Goal: Information Seeking & Learning: Compare options

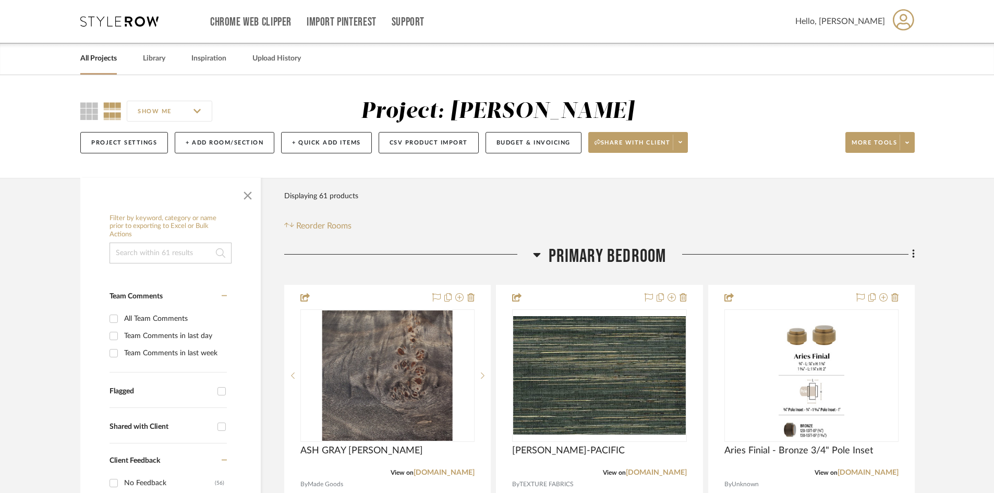
click at [122, 22] on icon at bounding box center [119, 21] width 78 height 10
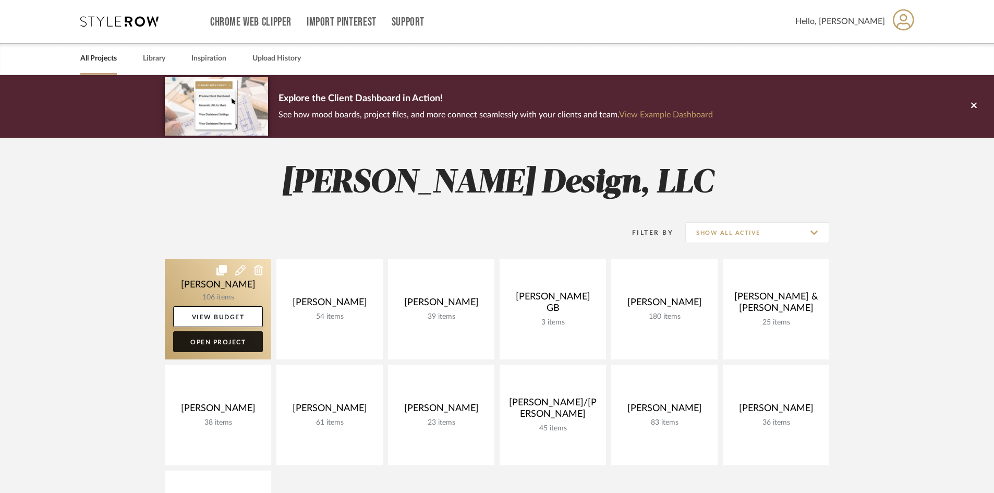
click at [233, 343] on link "Open Project" at bounding box center [218, 341] width 90 height 21
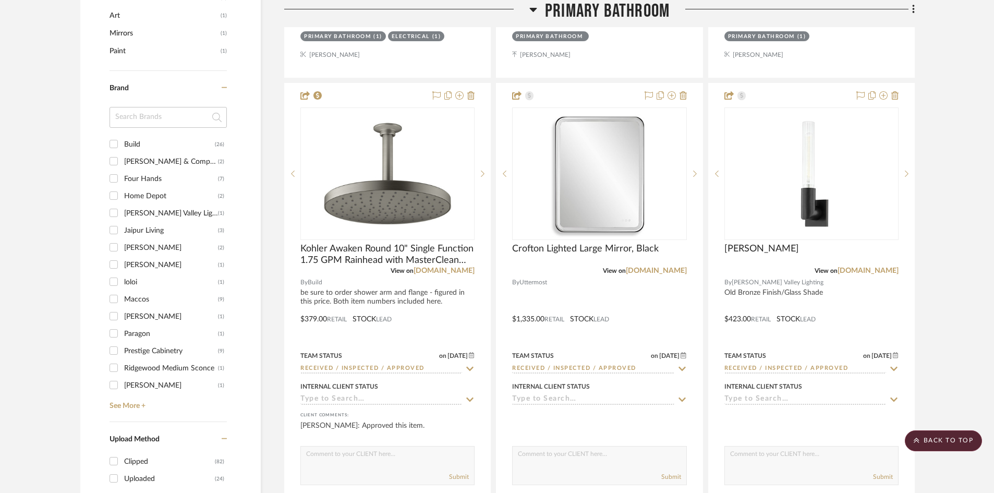
scroll to position [1096, 0]
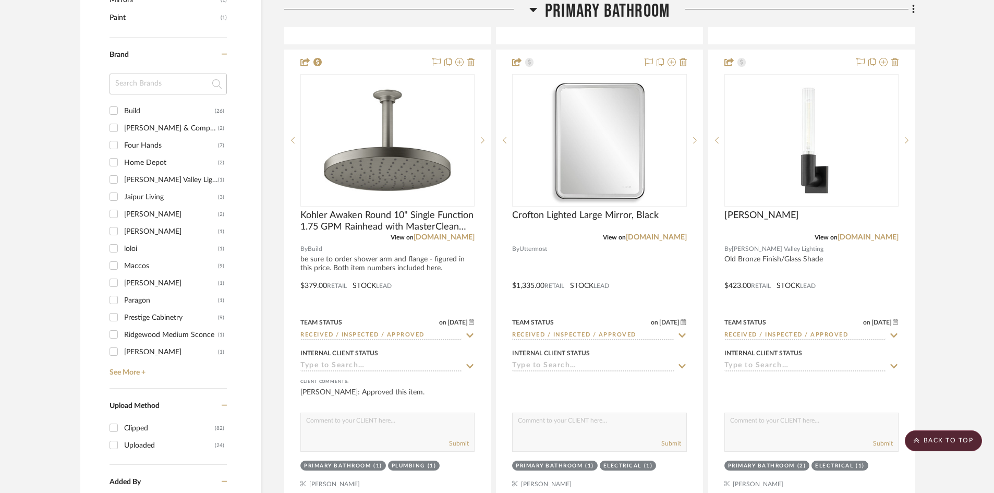
drag, startPoint x: 972, startPoint y: 196, endPoint x: 943, endPoint y: 188, distance: 30.4
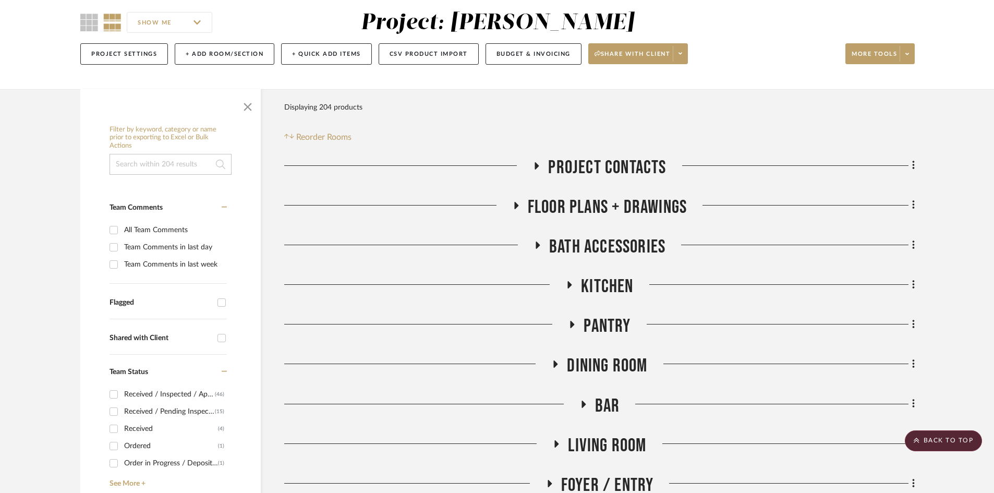
scroll to position [0, 0]
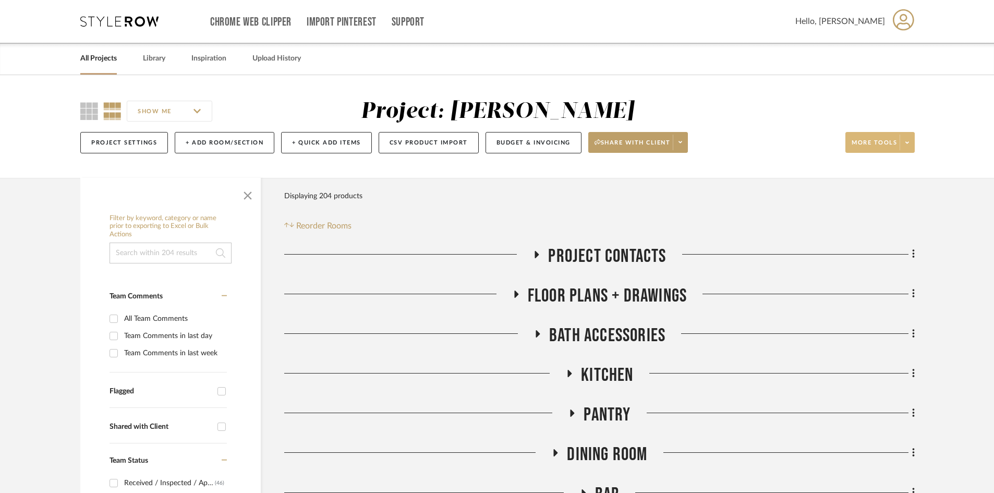
click at [907, 144] on icon at bounding box center [908, 143] width 4 height 6
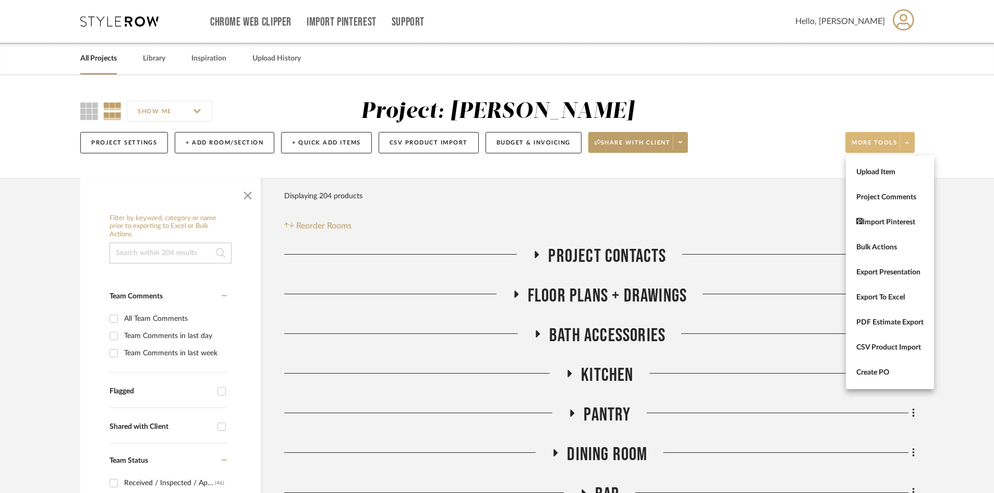
click at [680, 144] on div at bounding box center [497, 246] width 994 height 493
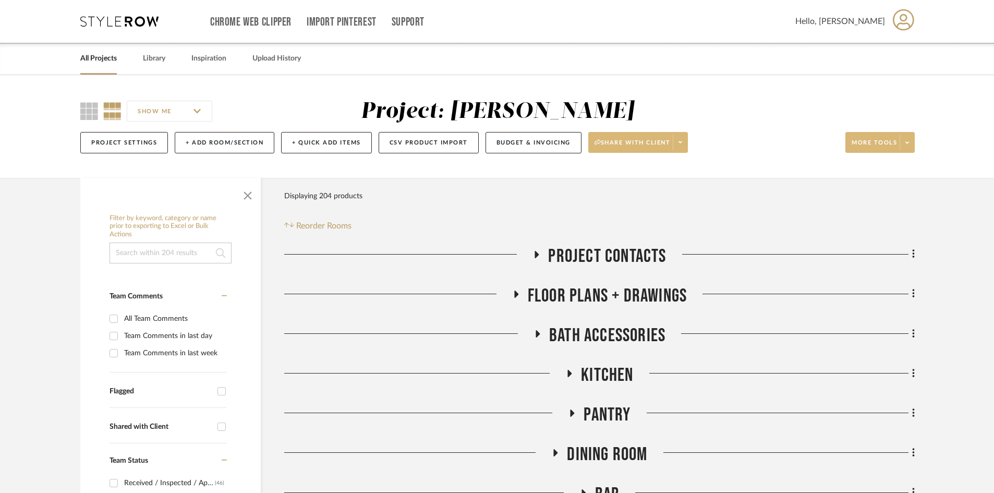
click at [686, 143] on span at bounding box center [680, 143] width 15 height 16
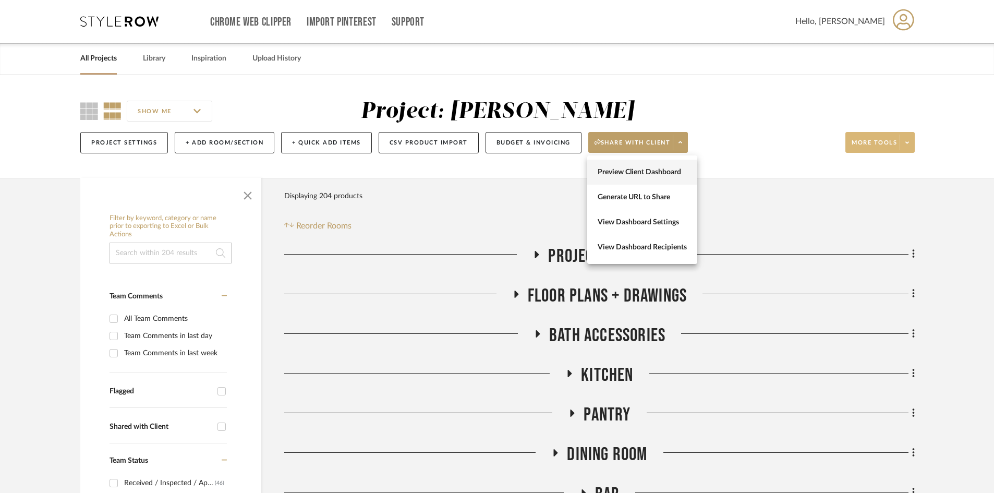
click at [648, 171] on span "Preview Client Dashboard" at bounding box center [642, 172] width 89 height 9
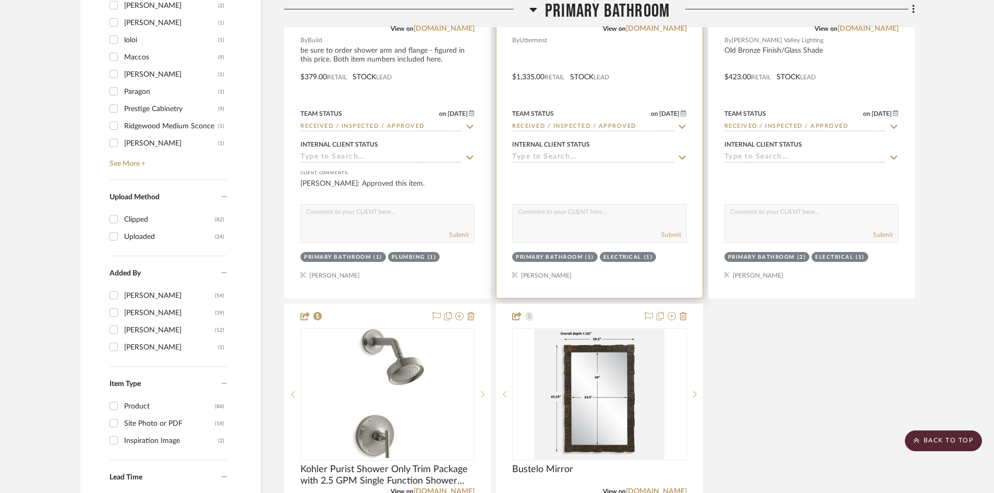
scroll to position [1513, 0]
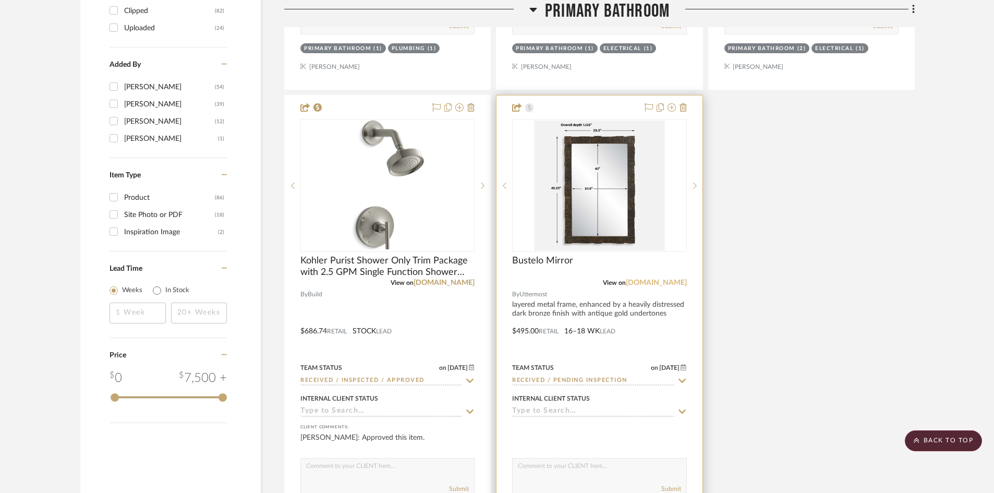
click at [653, 282] on link "[DOMAIN_NAME]" at bounding box center [656, 282] width 61 height 7
click at [578, 274] on div "Bustelo Mirror" at bounding box center [599, 266] width 174 height 23
click at [654, 321] on div at bounding box center [600, 323] width 206 height 456
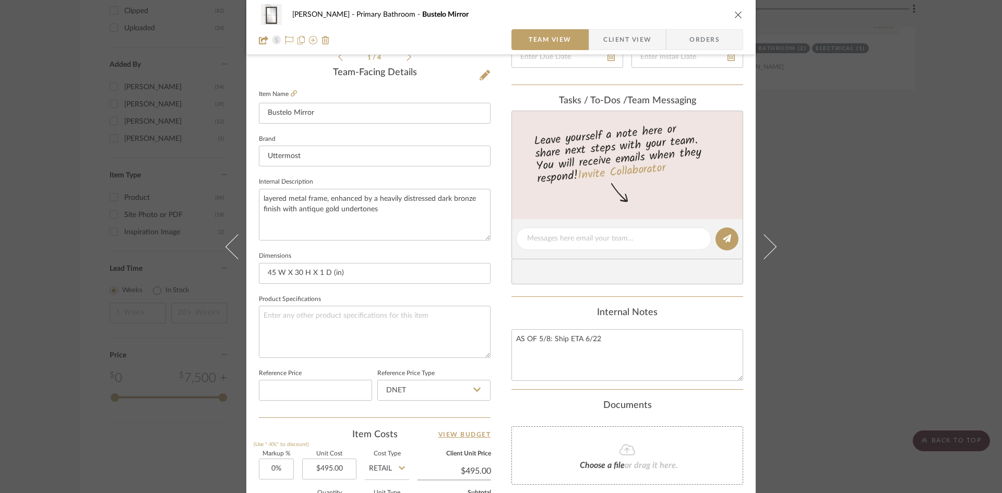
scroll to position [261, 0]
drag, startPoint x: 282, startPoint y: 270, endPoint x: 273, endPoint y: 270, distance: 8.3
click at [273, 270] on input "45 W X 30 H X 1 D (in)" at bounding box center [375, 270] width 232 height 21
click at [305, 270] on input "45 H X 30 H X 1 D (in)" at bounding box center [375, 270] width 232 height 21
type input "45 H X 30 W X 1 D (in)"
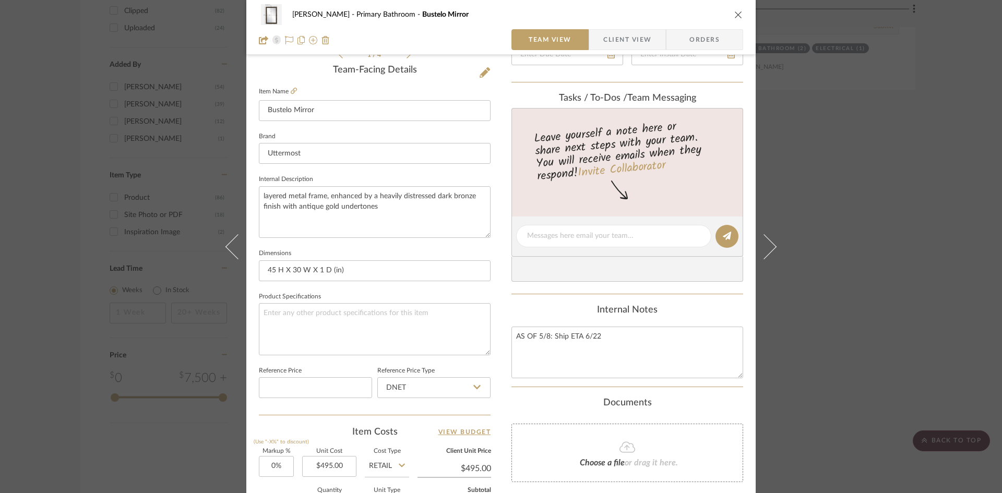
click at [502, 329] on div "[PERSON_NAME] Primary Bathroom Bustelo Mirror Team View Client View Orders 1 / …" at bounding box center [500, 229] width 509 height 964
click at [735, 15] on icon "close" at bounding box center [738, 14] width 8 height 8
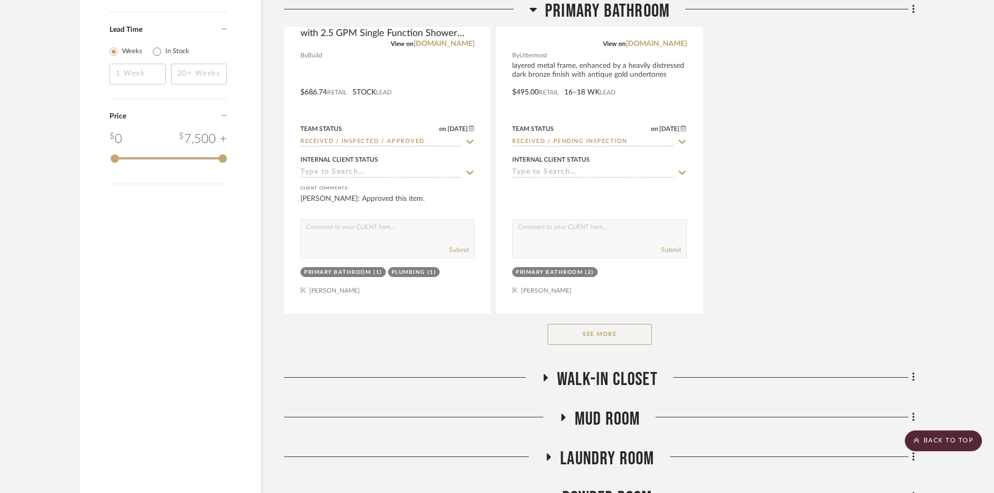
scroll to position [1774, 0]
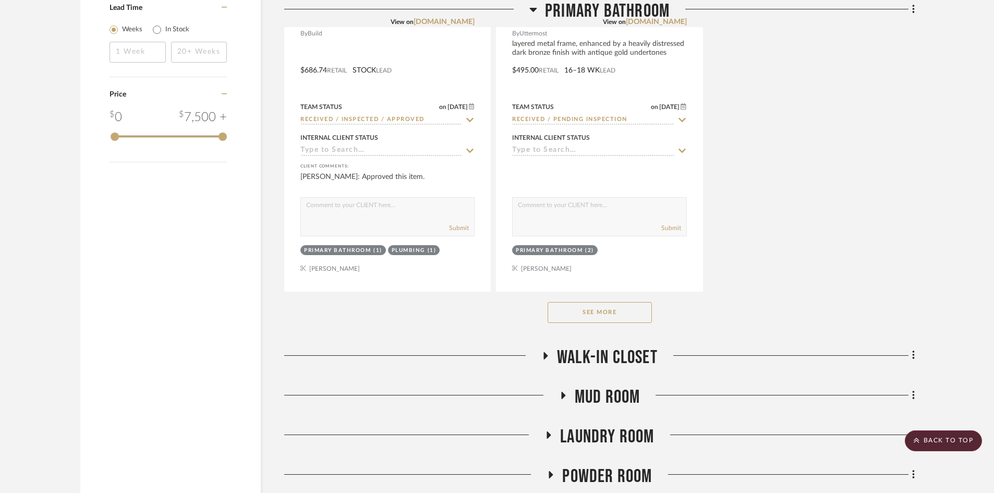
click at [620, 312] on button "See More" at bounding box center [600, 312] width 104 height 21
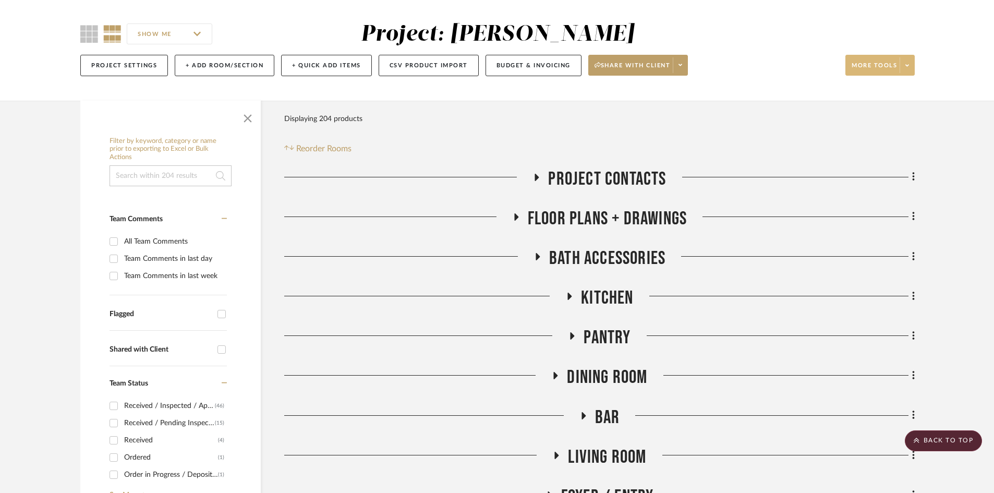
scroll to position [0, 0]
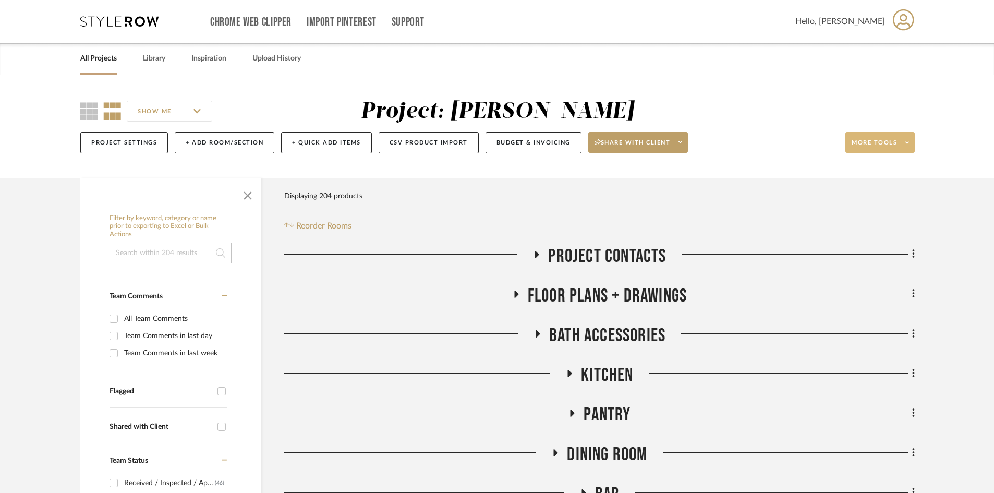
click at [132, 21] on icon at bounding box center [119, 21] width 78 height 10
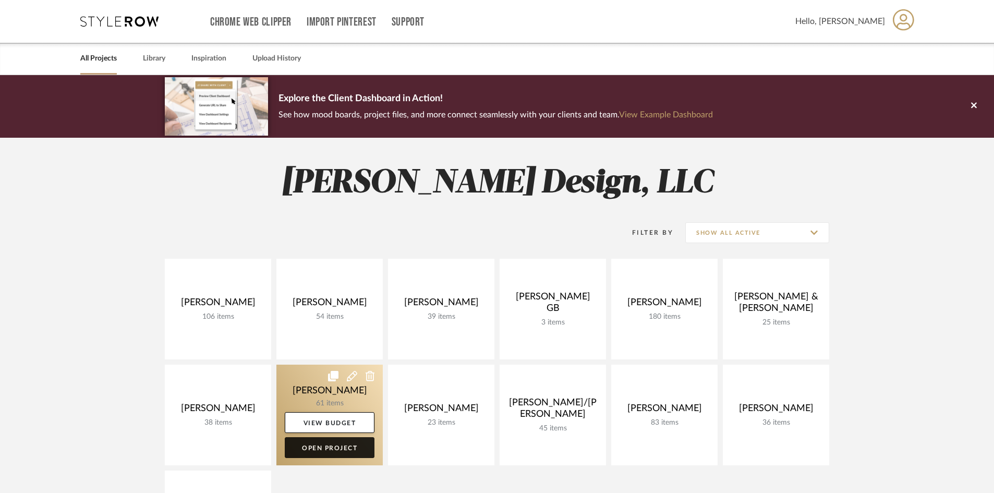
click at [346, 448] on link "Open Project" at bounding box center [330, 447] width 90 height 21
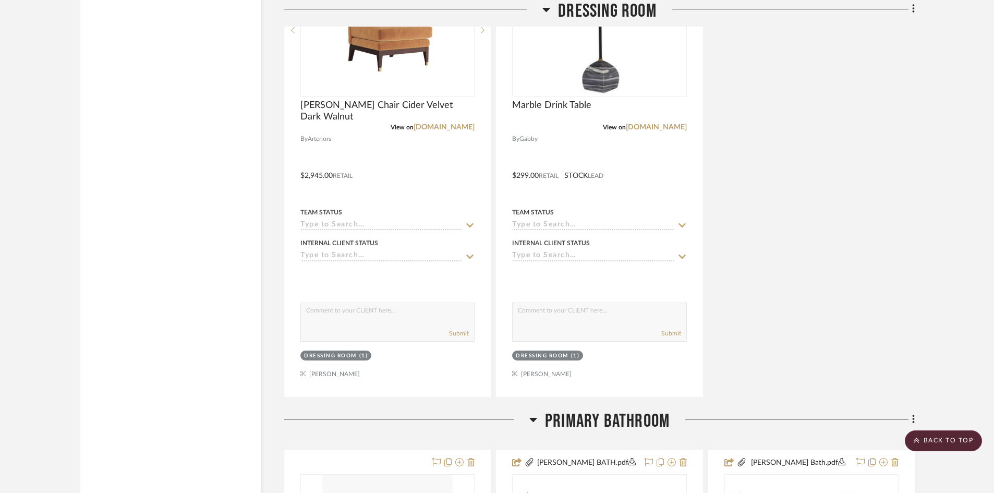
scroll to position [2139, 0]
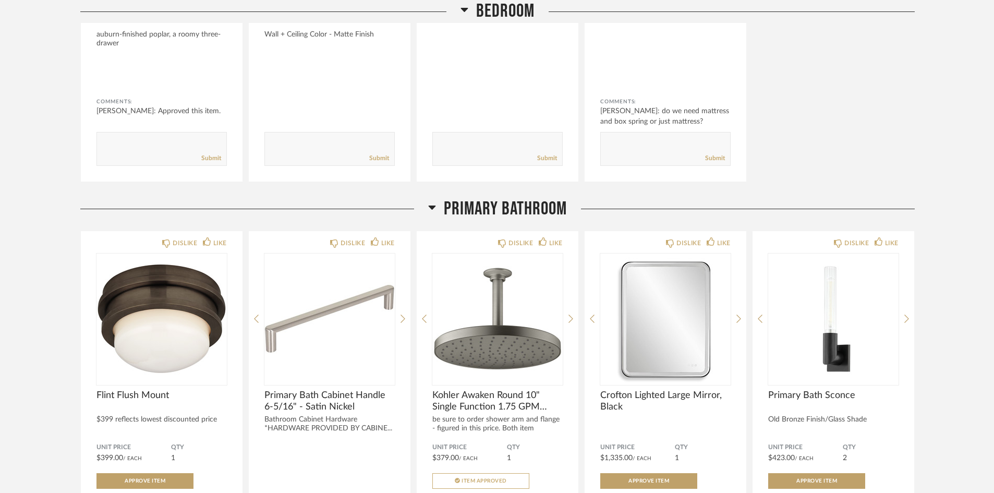
scroll to position [4017, 0]
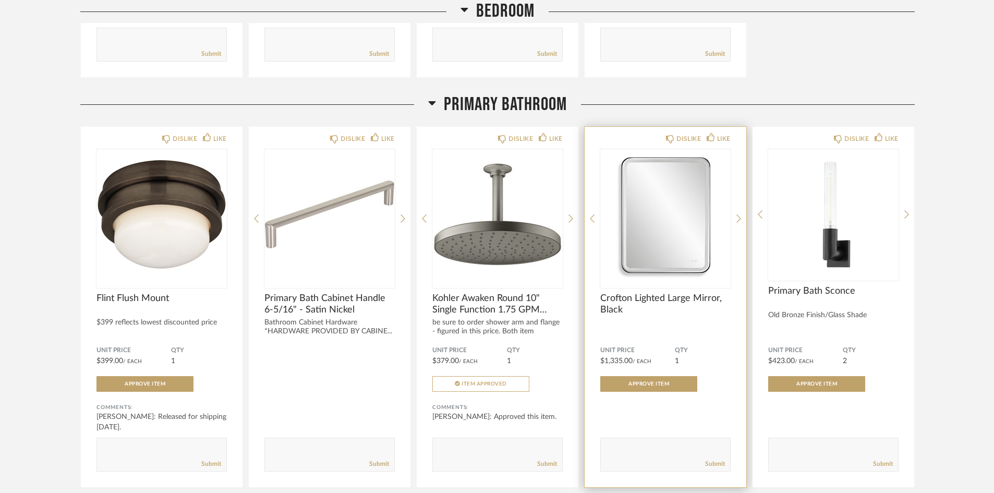
click at [665, 311] on span "Crofton Lighted Large Mirror, Black" at bounding box center [665, 304] width 130 height 23
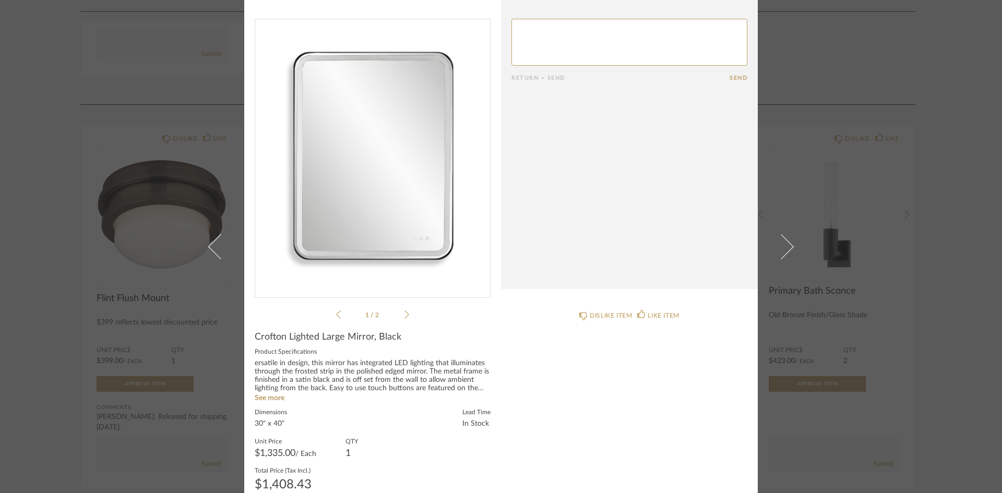
scroll to position [0, 0]
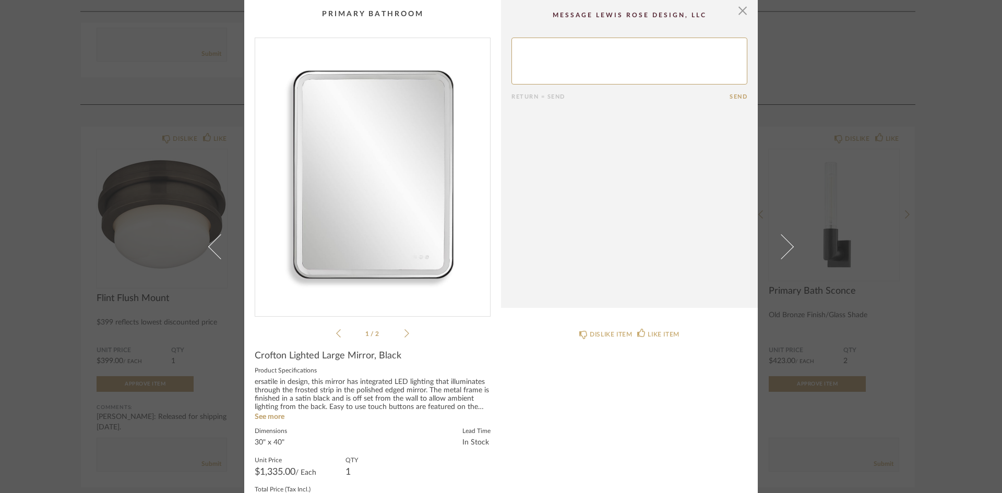
click at [668, 438] on div "DISLIKE ITEM LIKE ITEM" at bounding box center [629, 429] width 257 height 220
click at [982, 272] on div "× 1 / 2 Return = Send Send Crofton Lighted Large Mirror, Black Product Specific…" at bounding box center [501, 246] width 1002 height 493
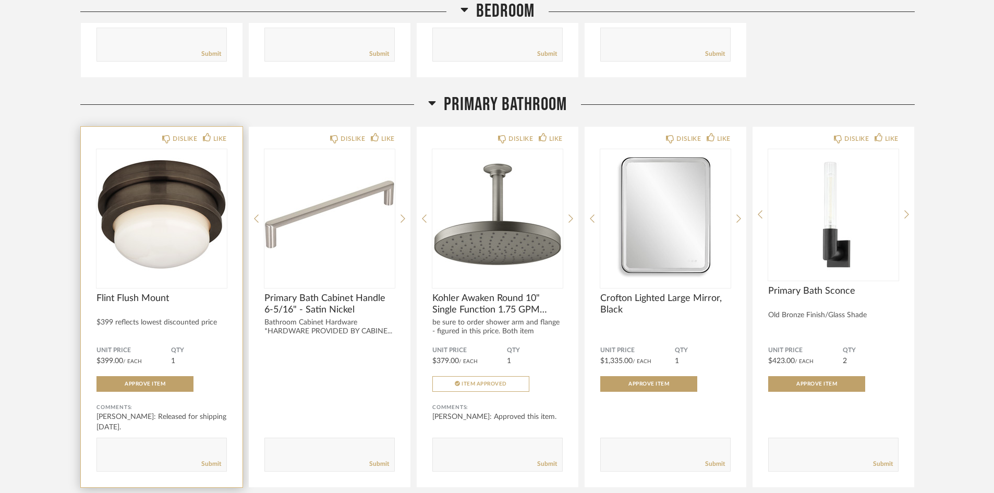
scroll to position [4069, 0]
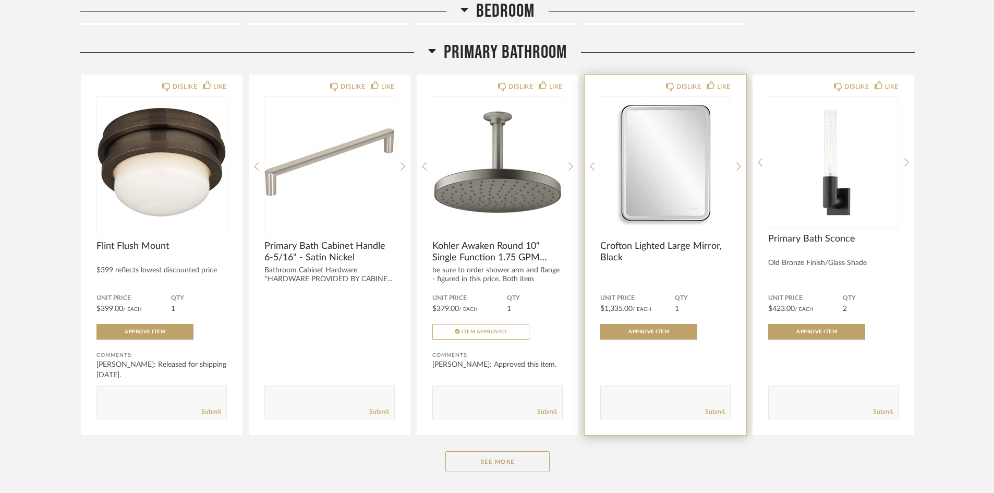
click at [654, 266] on div "Crofton Lighted Large Mirror, Black" at bounding box center [665, 262] width 130 height 43
click at [666, 159] on img "0" at bounding box center [665, 162] width 130 height 130
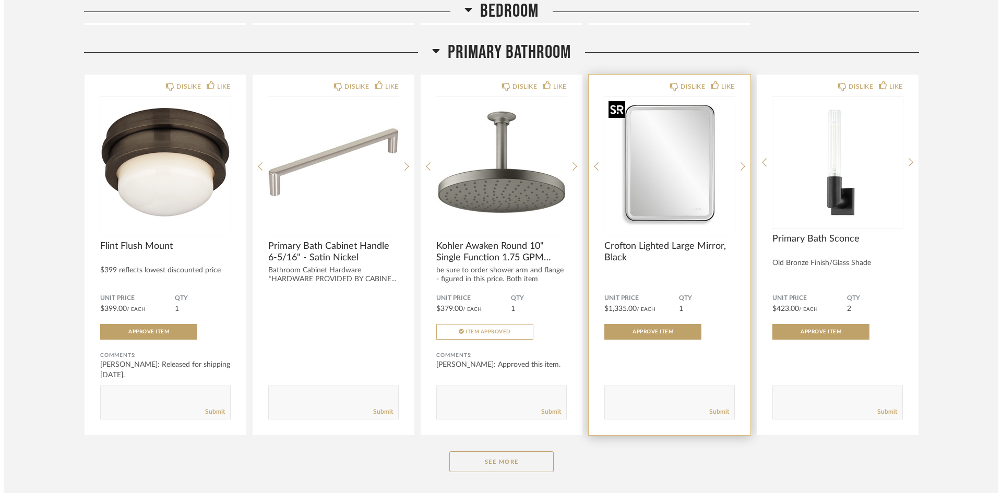
scroll to position [0, 0]
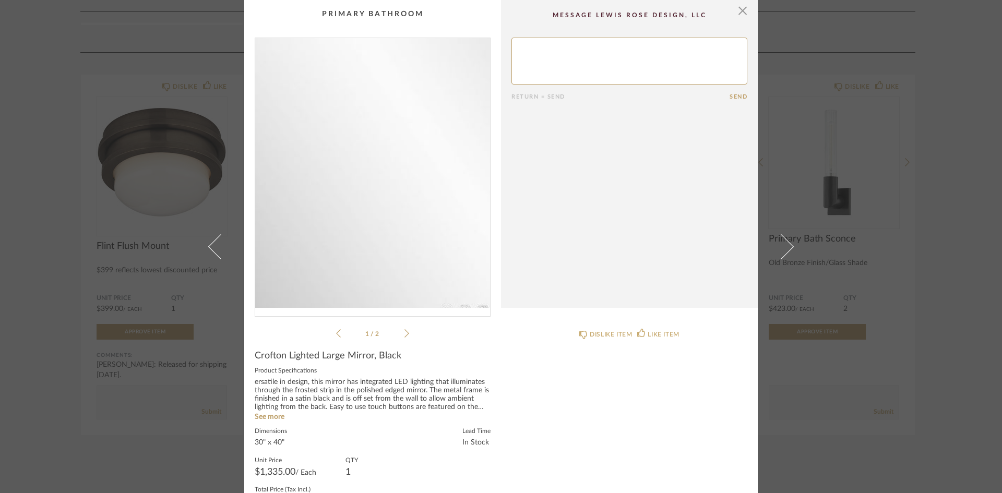
click at [387, 211] on img "0" at bounding box center [372, 173] width 235 height 270
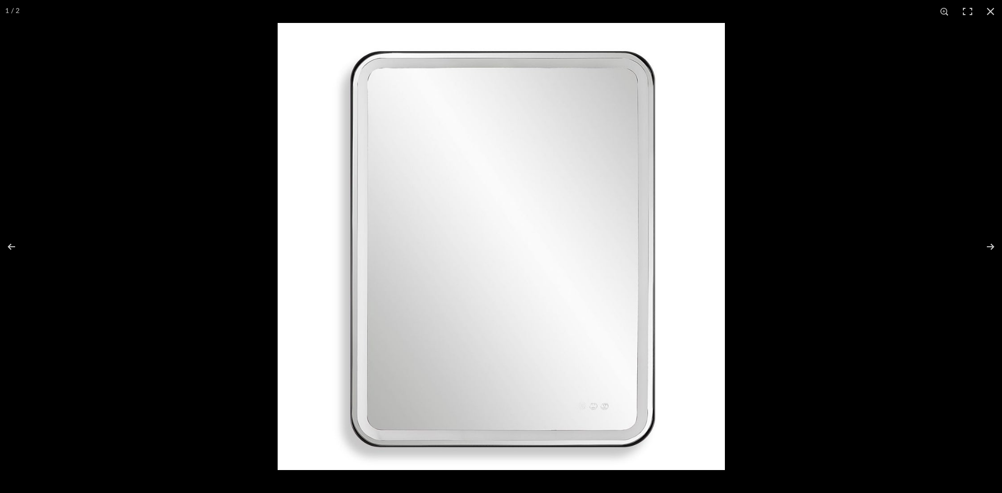
click at [991, 13] on button at bounding box center [990, 11] width 23 height 23
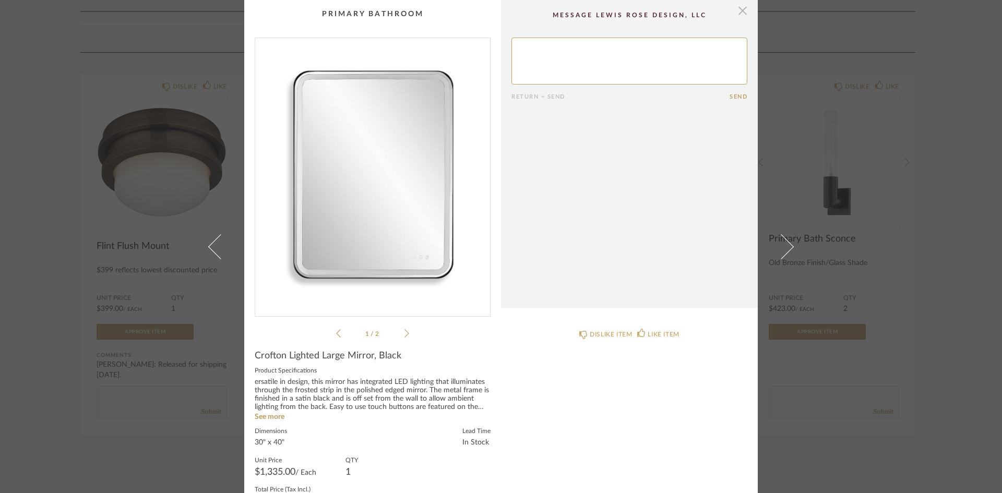
click at [738, 9] on span "button" at bounding box center [742, 10] width 21 height 21
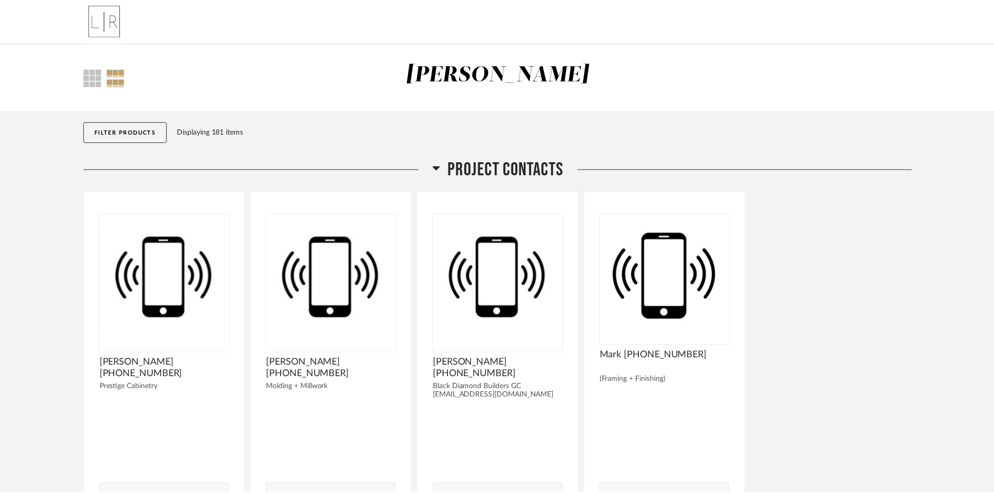
scroll to position [4069, 0]
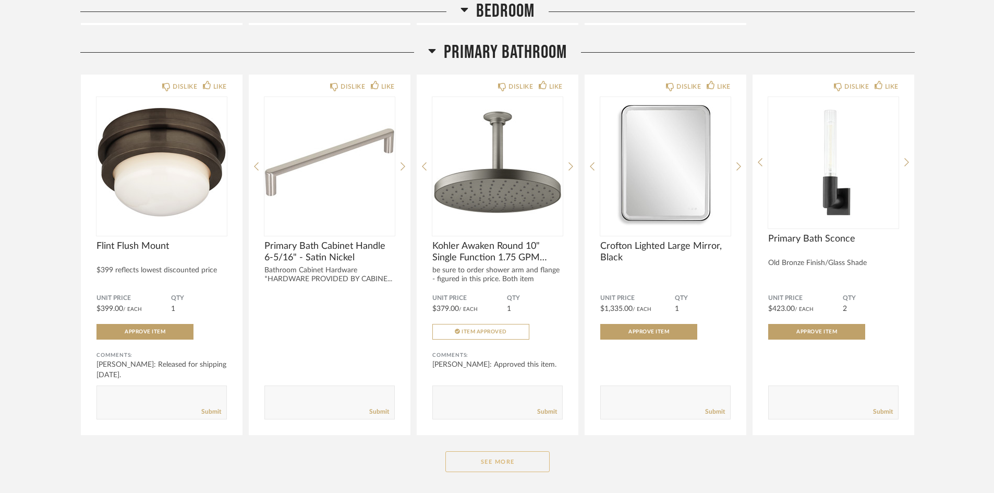
click at [530, 463] on button "See More" at bounding box center [498, 461] width 104 height 21
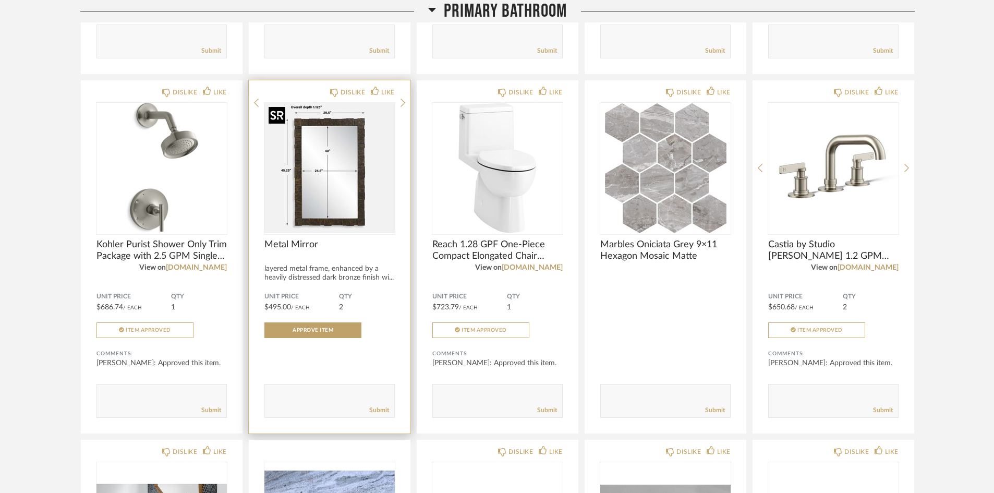
scroll to position [4435, 0]
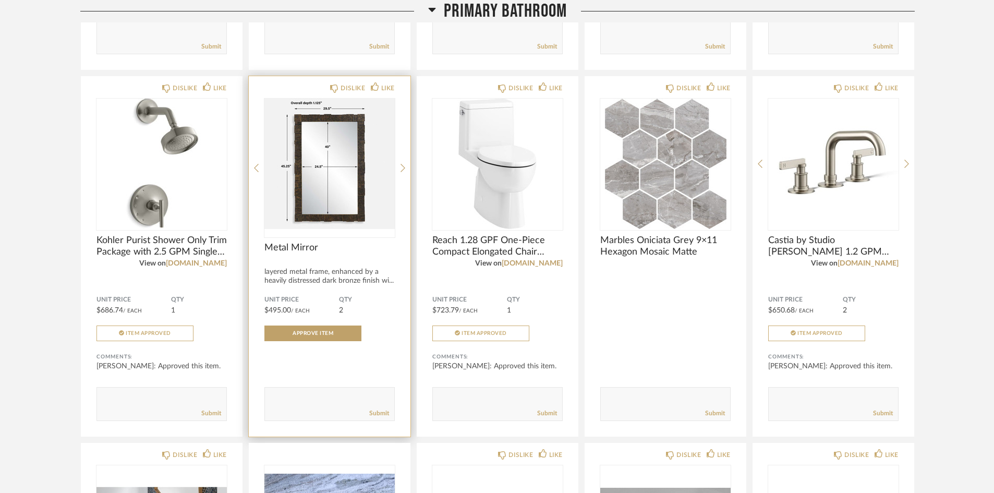
click at [350, 254] on div "Metal Mirror" at bounding box center [330, 253] width 130 height 23
click at [325, 195] on img "0" at bounding box center [330, 164] width 130 height 130
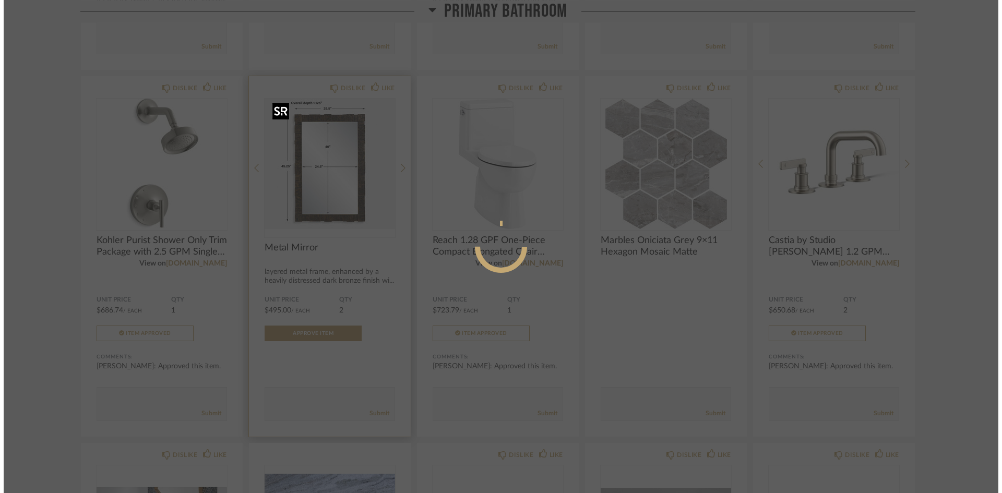
scroll to position [0, 0]
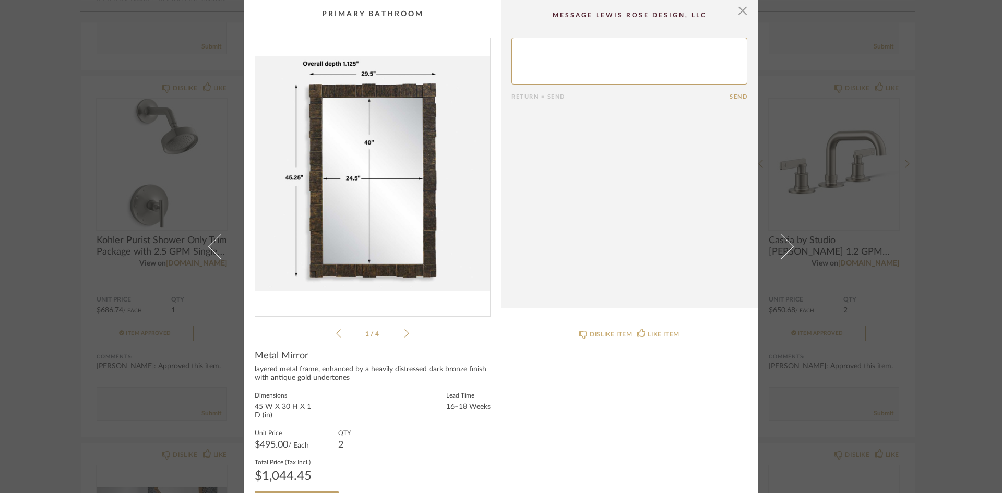
click at [404, 333] on icon at bounding box center [406, 333] width 5 height 9
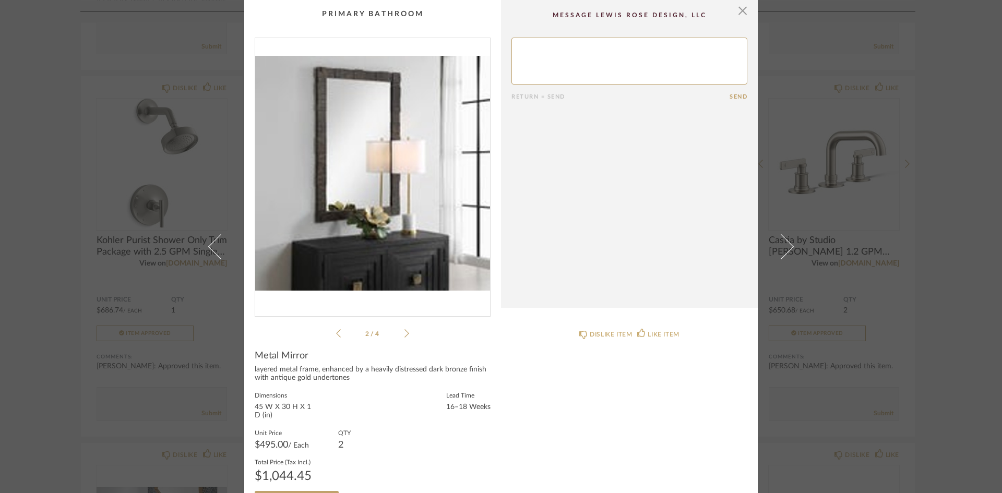
click at [404, 333] on icon at bounding box center [406, 333] width 5 height 9
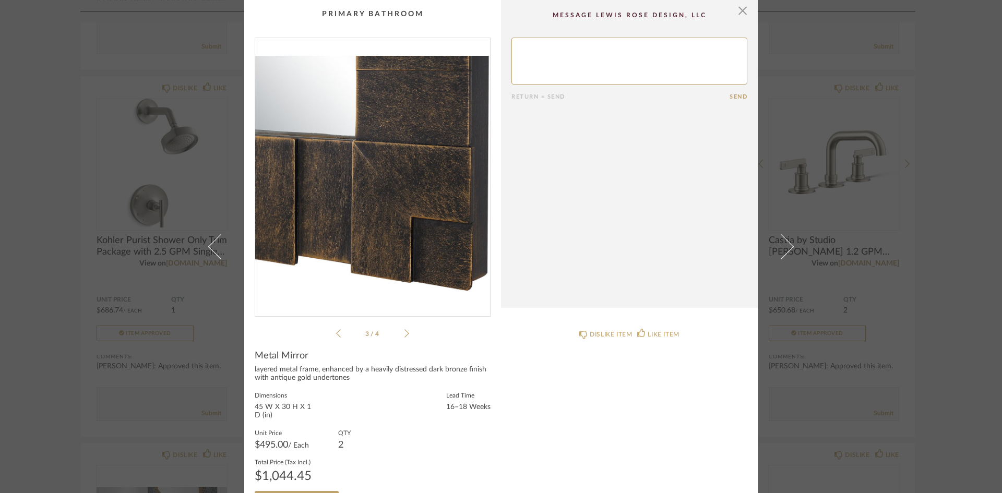
click at [404, 333] on icon at bounding box center [406, 333] width 5 height 9
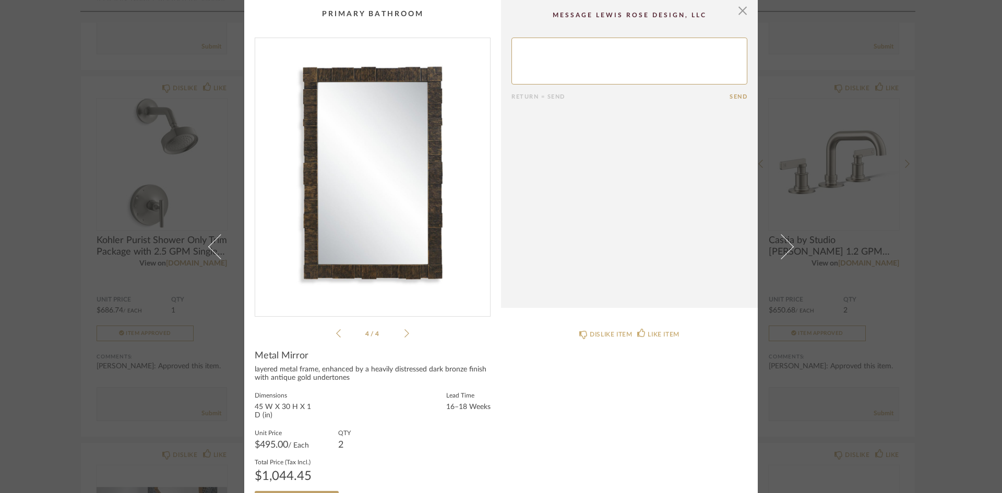
click at [392, 213] on img "3" at bounding box center [372, 173] width 235 height 270
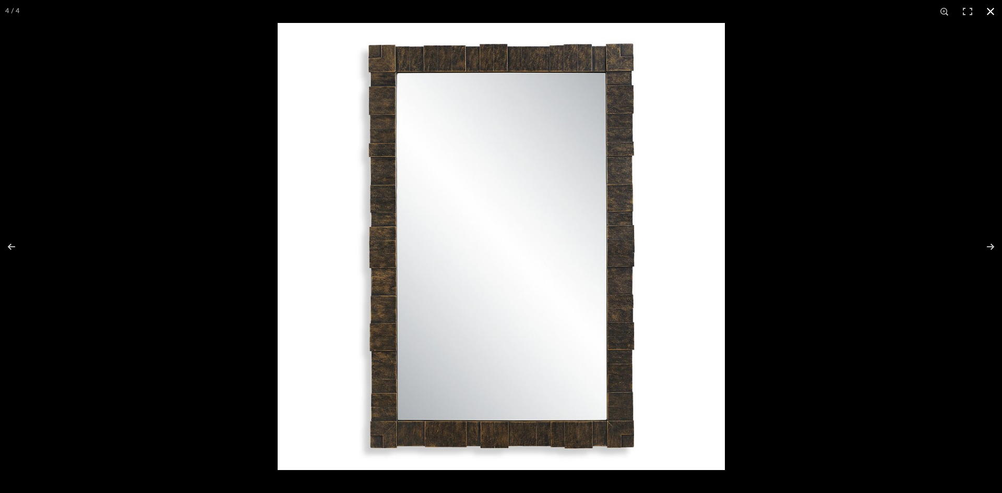
click at [991, 10] on button at bounding box center [990, 11] width 23 height 23
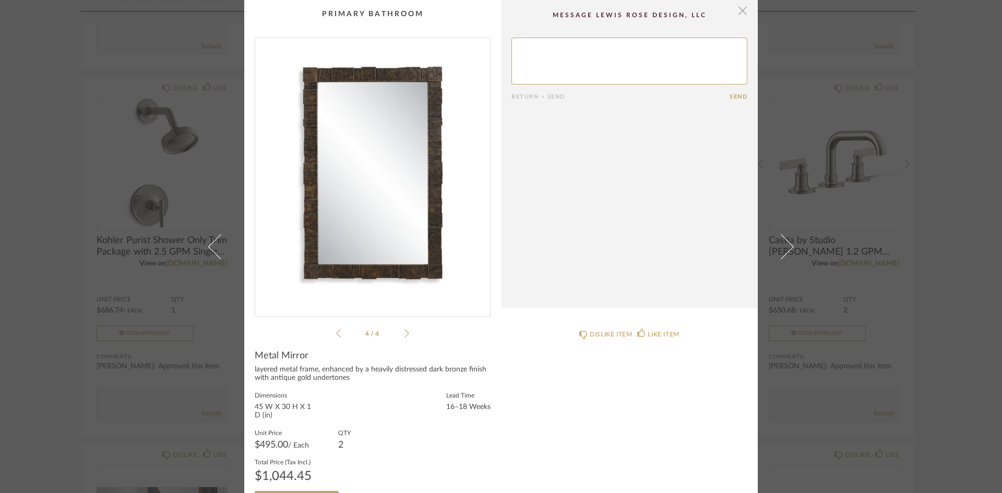
click at [741, 9] on span "button" at bounding box center [742, 10] width 21 height 21
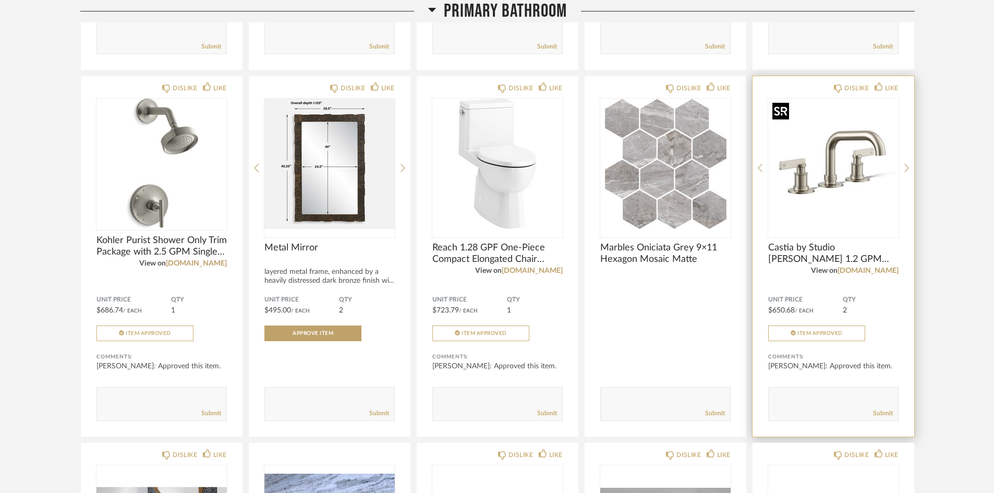
scroll to position [4487, 0]
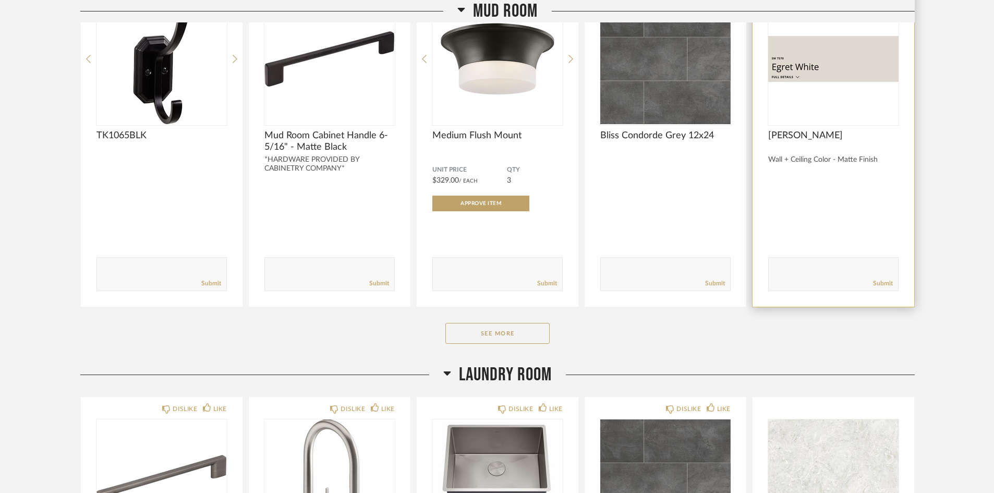
scroll to position [5739, 0]
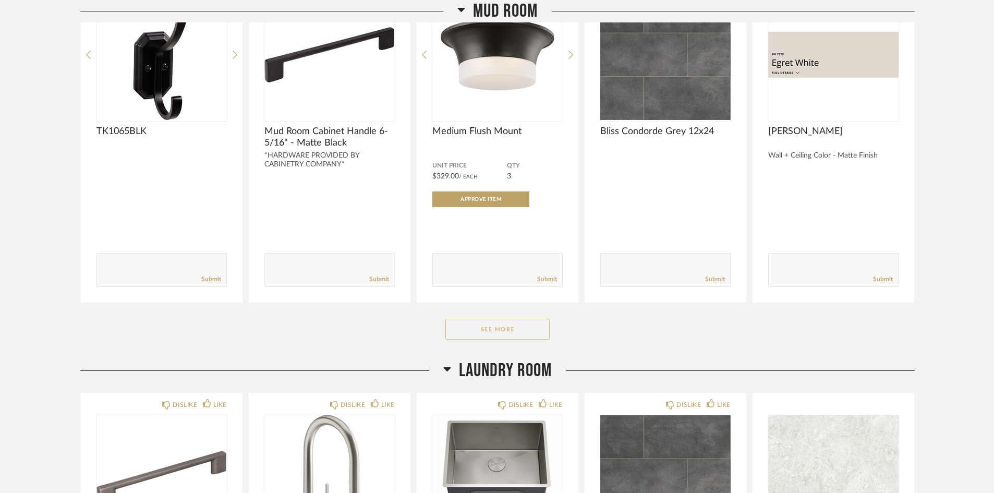
click at [530, 330] on button "See More" at bounding box center [498, 329] width 104 height 21
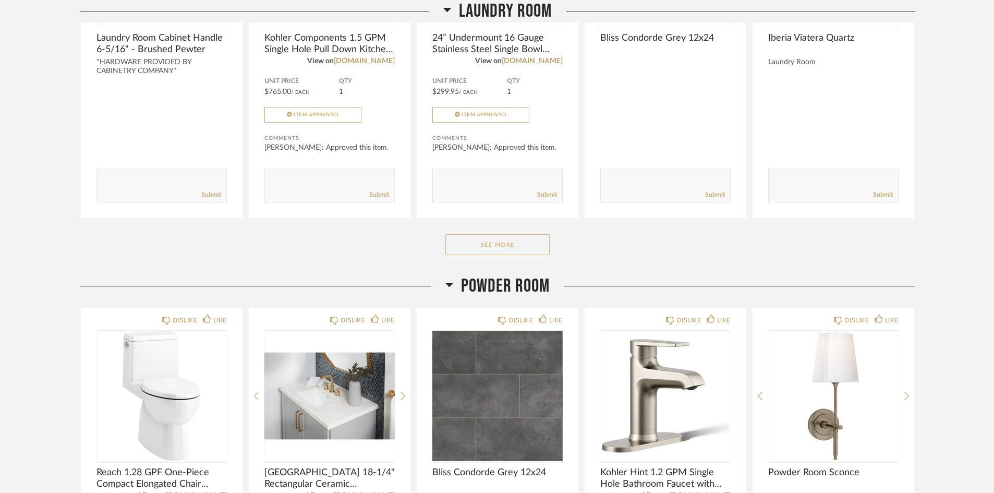
scroll to position [6626, 0]
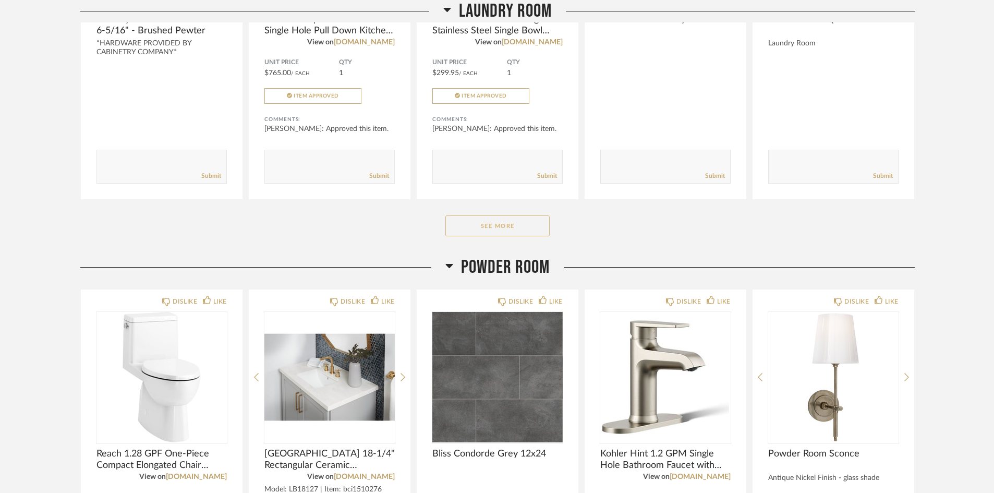
click at [494, 227] on button "See More" at bounding box center [498, 225] width 104 height 21
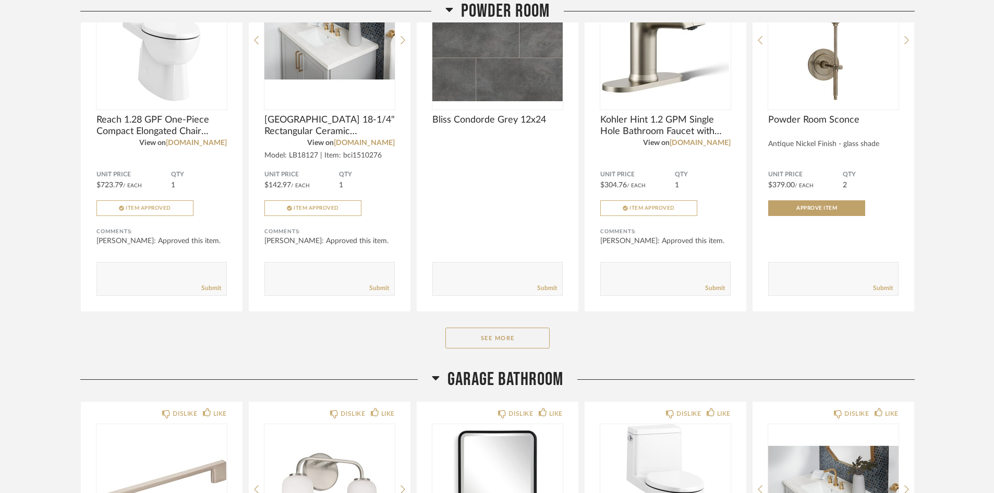
scroll to position [7356, 0]
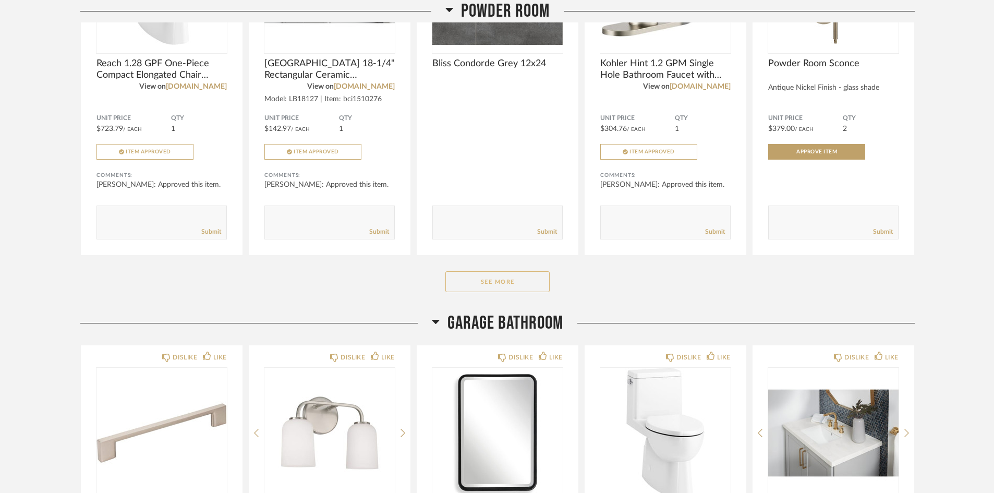
click at [523, 280] on button "See More" at bounding box center [498, 281] width 104 height 21
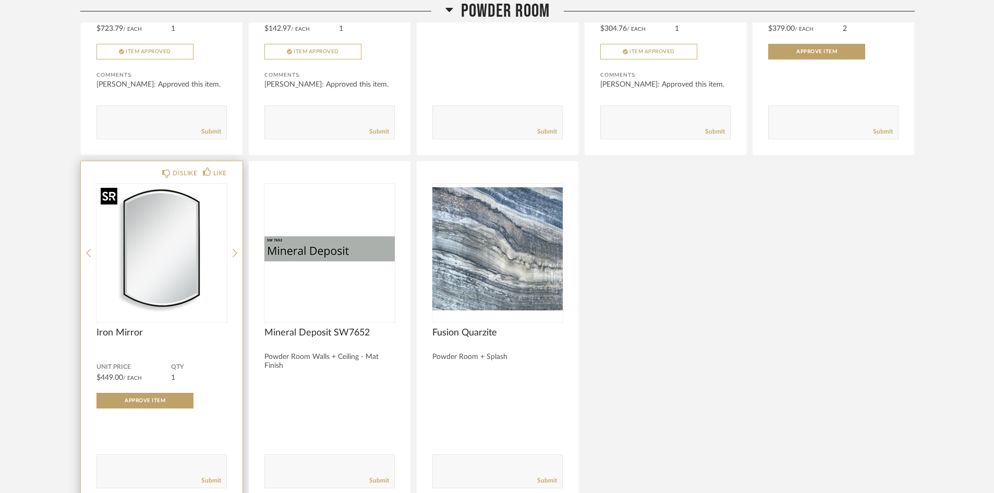
scroll to position [7460, 0]
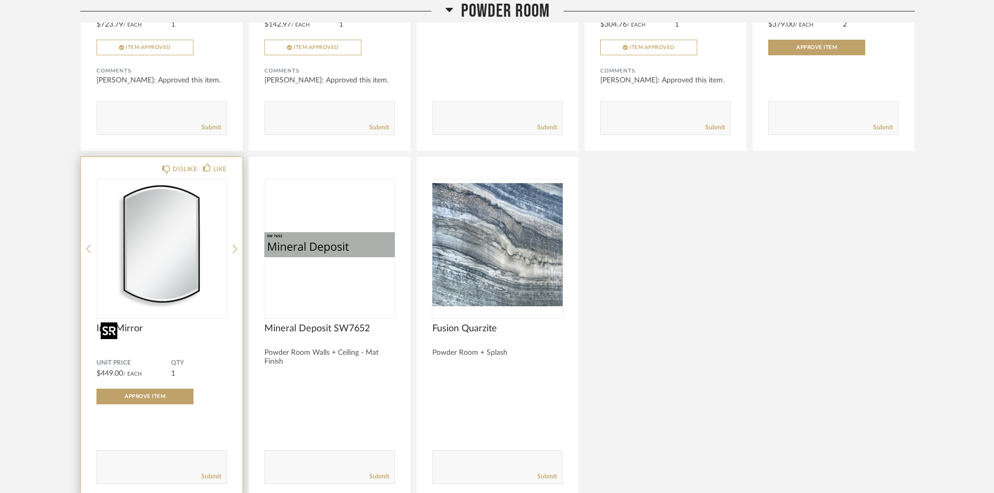
click at [191, 334] on span "Iron Mirror" at bounding box center [162, 328] width 130 height 11
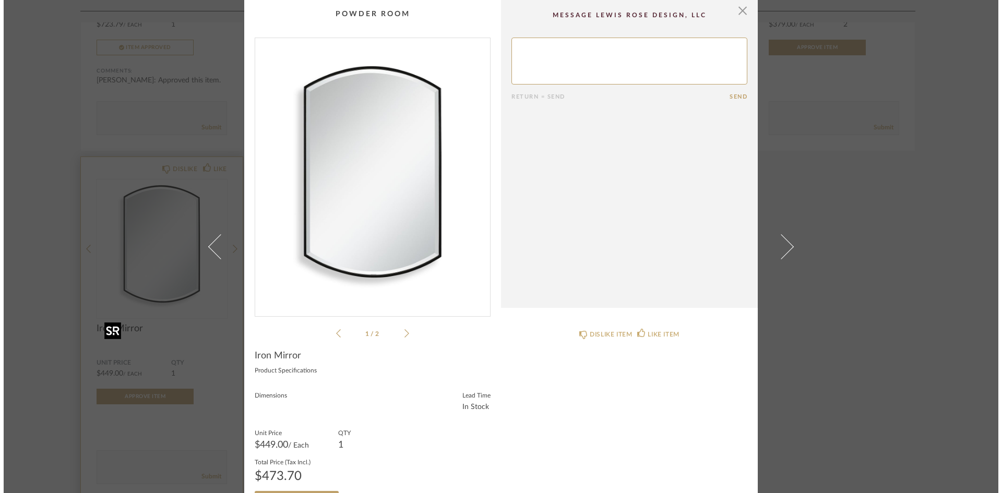
scroll to position [0, 0]
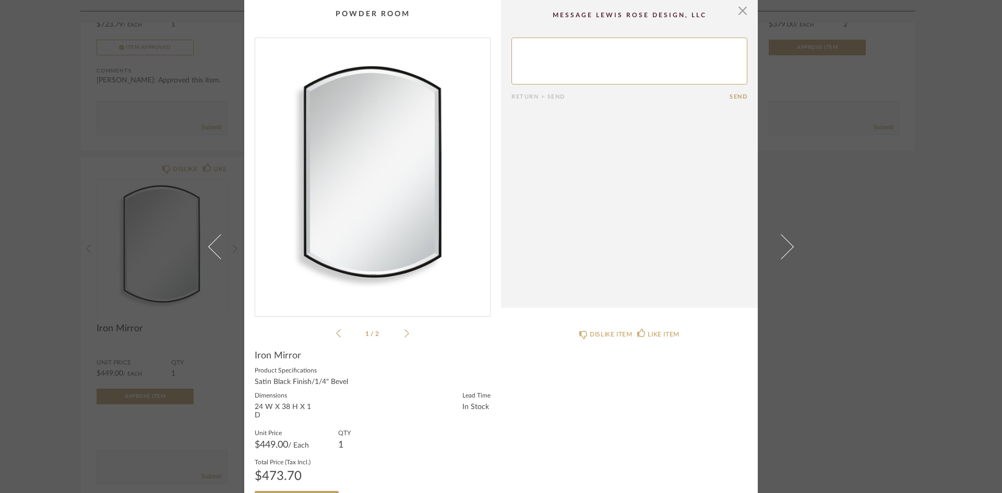
click at [373, 218] on img "0" at bounding box center [372, 173] width 235 height 270
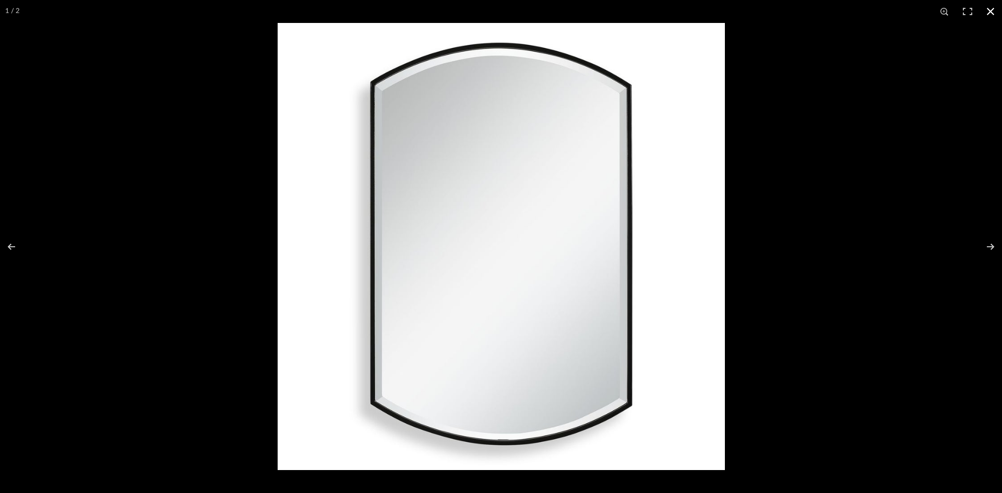
click at [990, 10] on button at bounding box center [990, 11] width 23 height 23
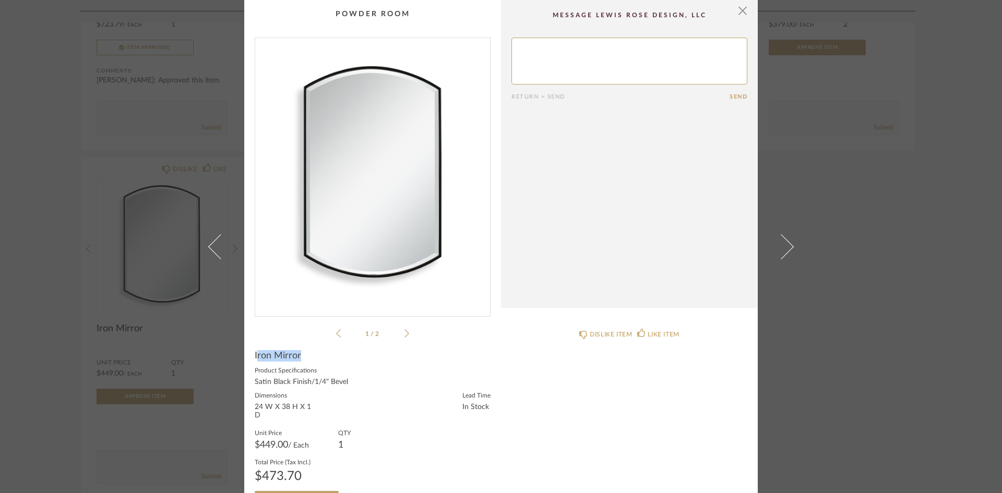
drag, startPoint x: 254, startPoint y: 357, endPoint x: 307, endPoint y: 362, distance: 53.5
click at [317, 361] on div "Iron Mirror" at bounding box center [373, 355] width 236 height 11
click at [278, 363] on product-name "Iron Mirror" at bounding box center [373, 358] width 236 height 16
click at [548, 382] on div "DISLIKE ITEM LIKE ITEM" at bounding box center [629, 415] width 257 height 193
click at [739, 10] on span "button" at bounding box center [742, 10] width 21 height 21
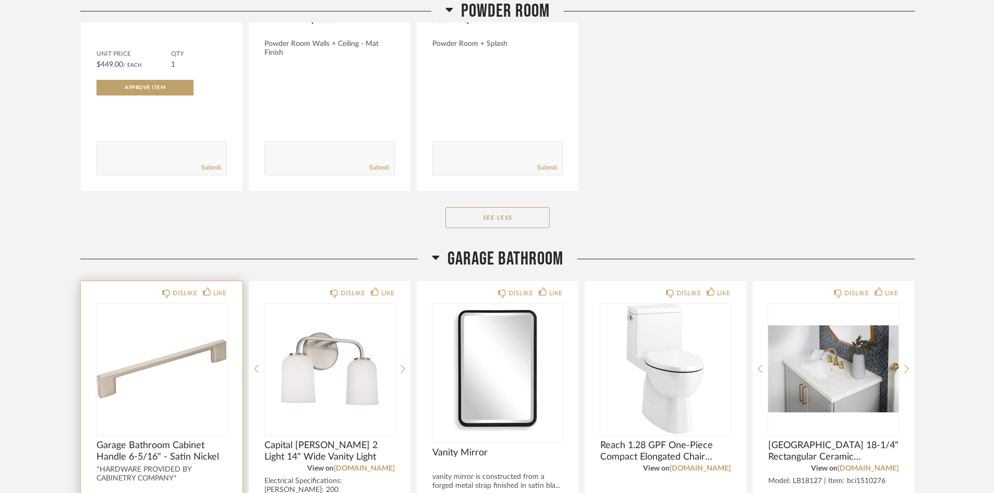
scroll to position [7930, 0]
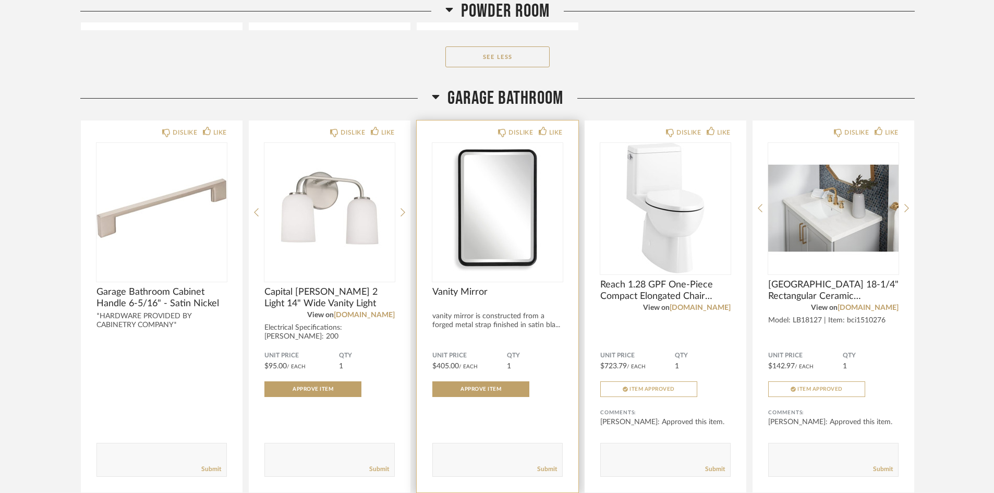
click at [528, 304] on div "Vanity Mirror" at bounding box center [498, 297] width 130 height 23
click at [539, 350] on div "DISLIKE LIKE Vanity Mirror vanity mirror is constructed from a forged metal str…" at bounding box center [498, 307] width 162 height 372
click at [492, 215] on img "0" at bounding box center [498, 208] width 130 height 130
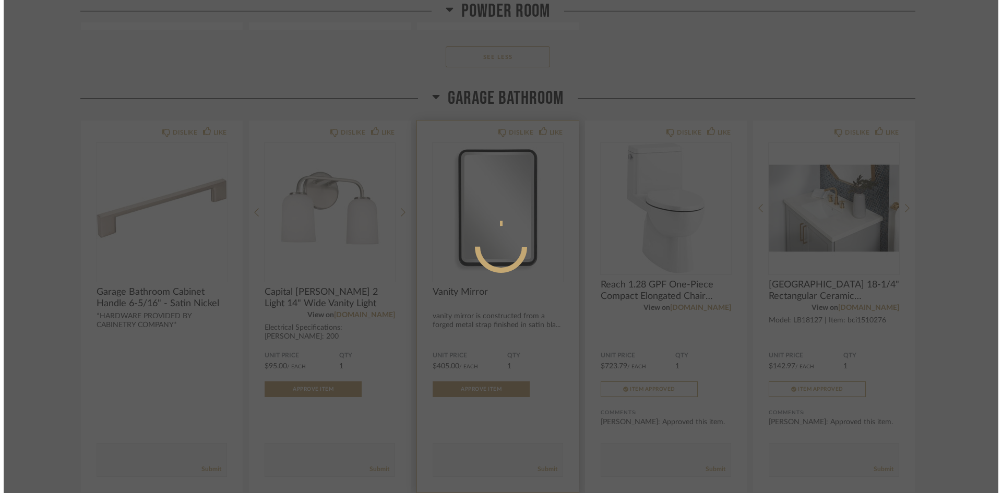
scroll to position [0, 0]
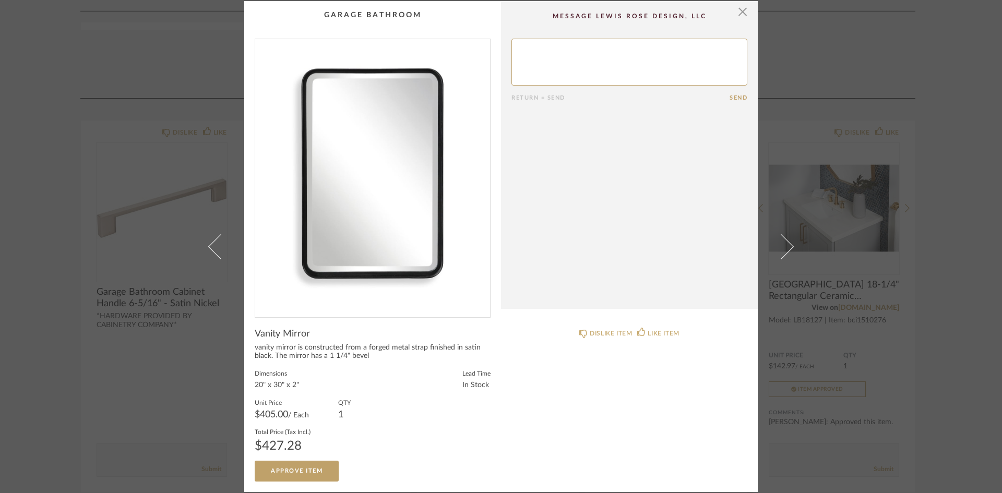
click at [693, 166] on cpp-summary-comments "Return = Send Send" at bounding box center [629, 155] width 257 height 308
click at [738, 9] on span "button" at bounding box center [742, 11] width 21 height 21
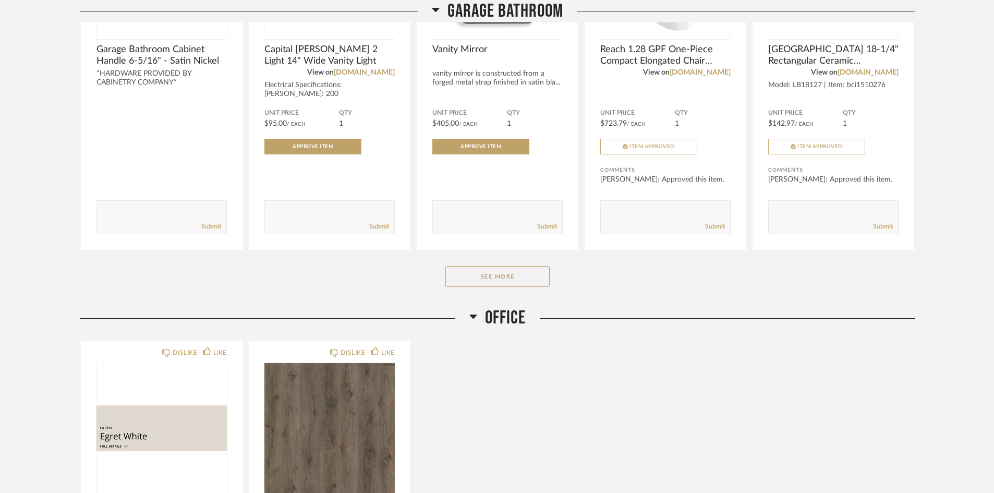
scroll to position [8191, 0]
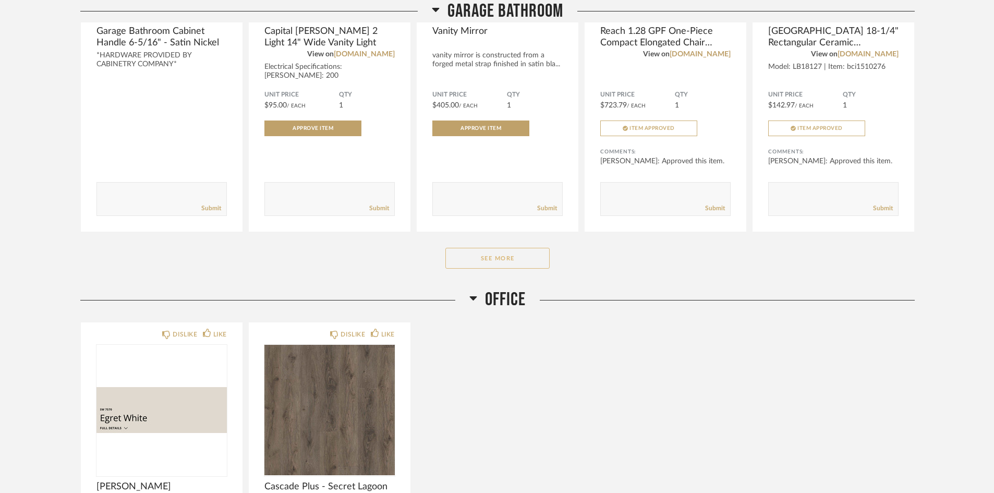
click at [512, 261] on button "See More" at bounding box center [498, 258] width 104 height 21
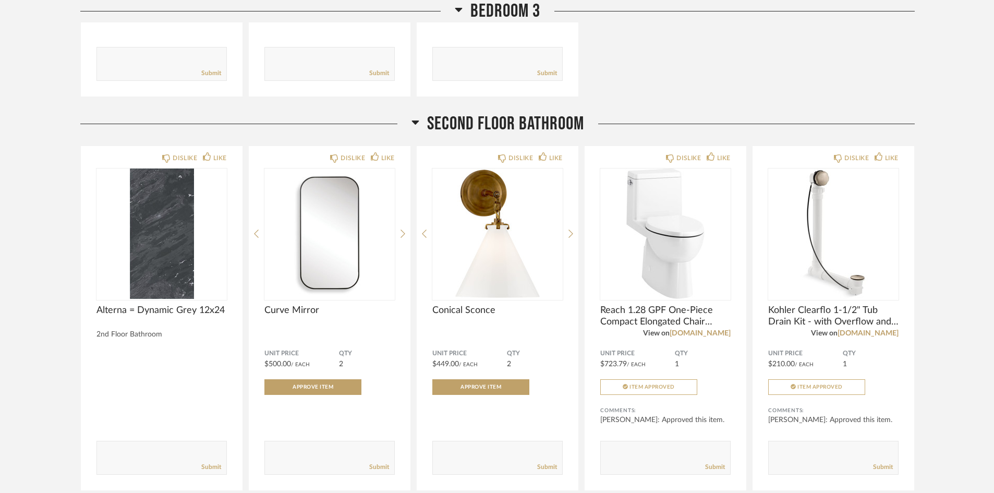
scroll to position [10330, 0]
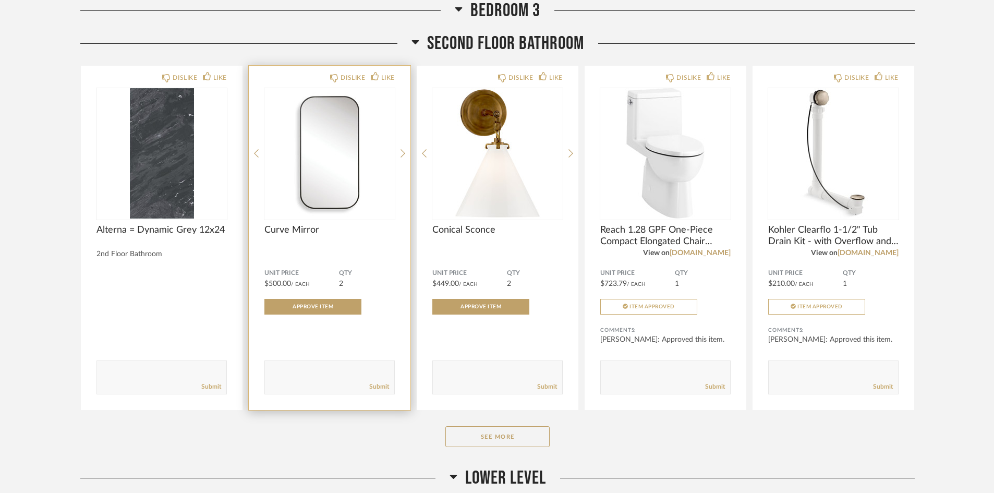
click at [323, 239] on div "Curve Mirror" at bounding box center [330, 235] width 130 height 23
click at [345, 173] on img "0" at bounding box center [330, 153] width 130 height 130
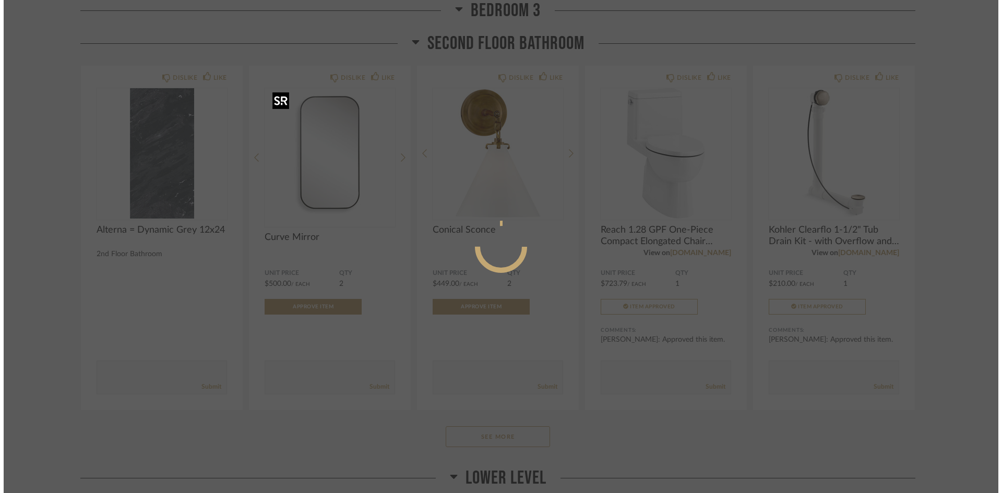
scroll to position [0, 0]
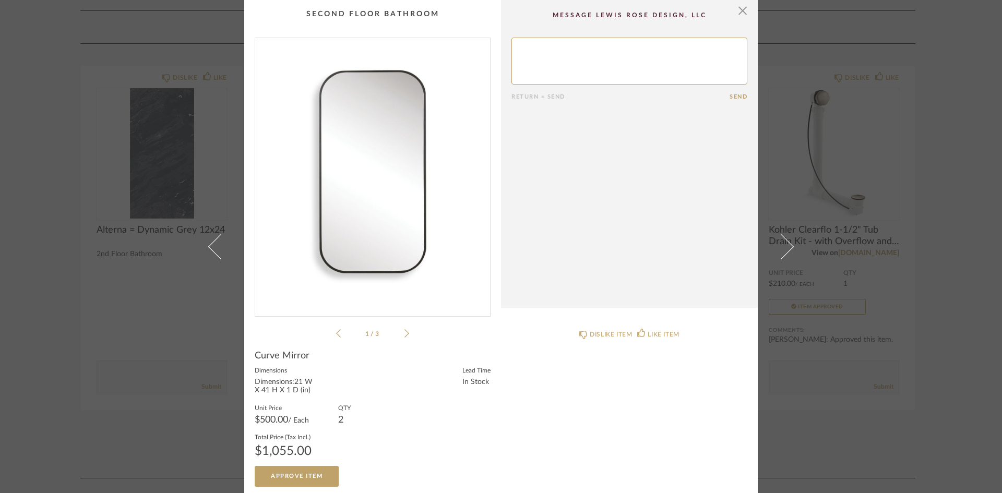
click at [414, 200] on img "0" at bounding box center [372, 173] width 235 height 270
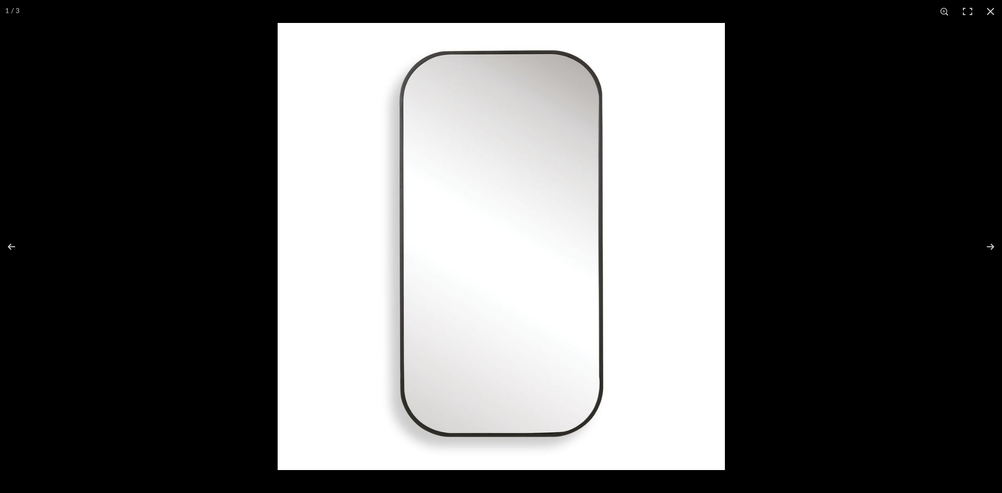
click at [847, 155] on div at bounding box center [779, 269] width 1002 height 493
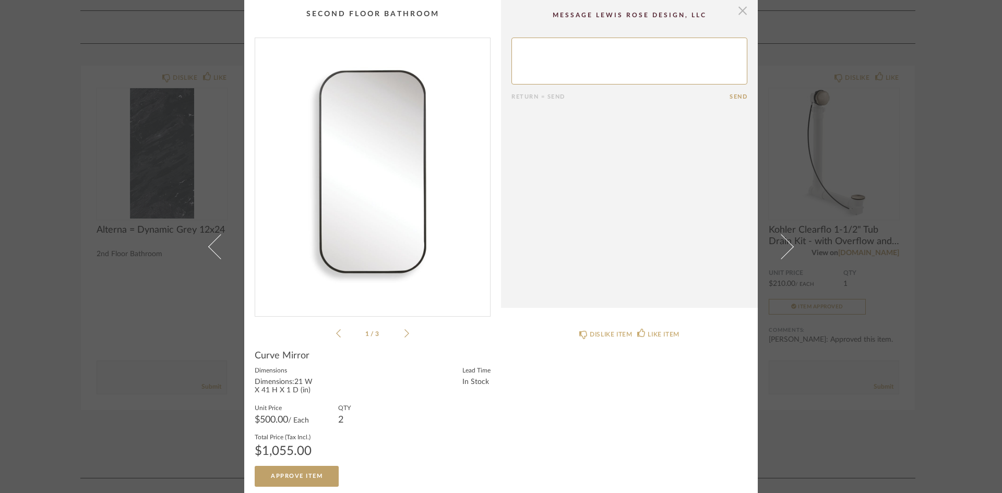
click at [740, 11] on span "button" at bounding box center [742, 10] width 21 height 21
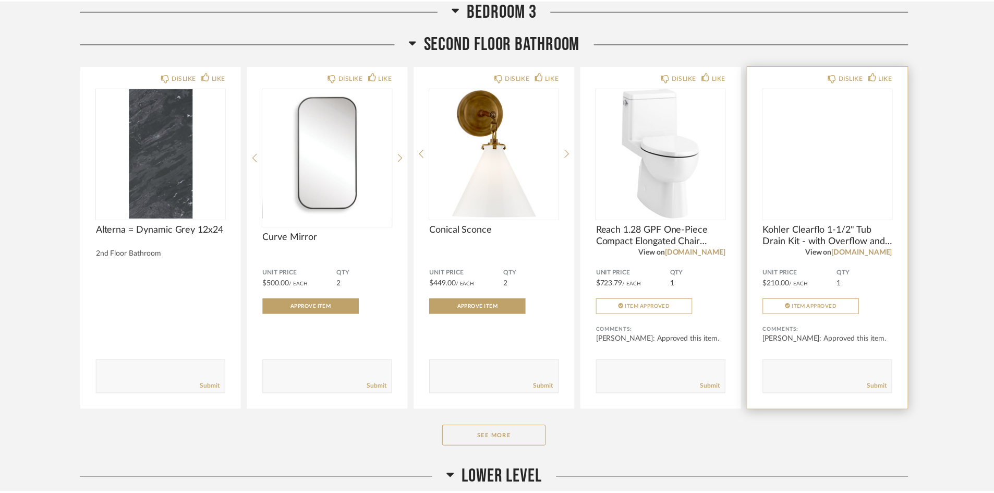
scroll to position [10330, 0]
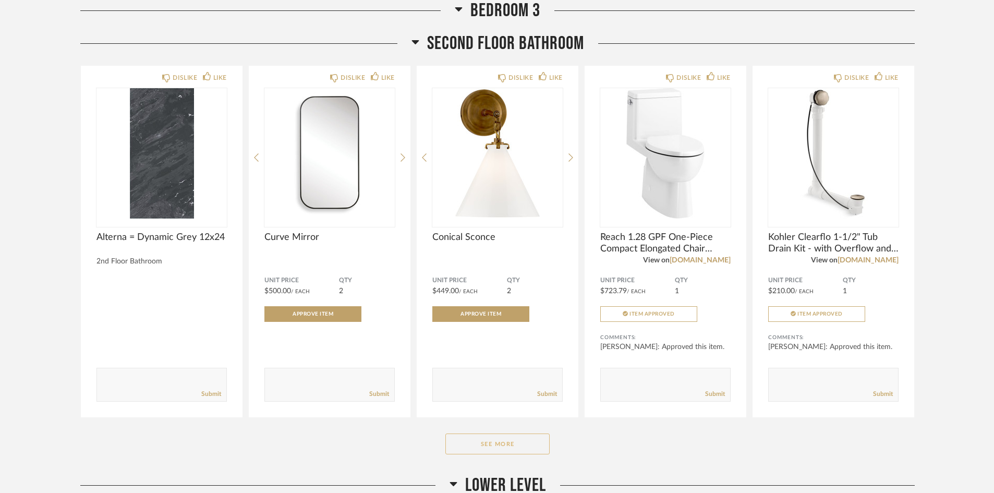
click at [521, 449] on button "See More" at bounding box center [498, 444] width 104 height 21
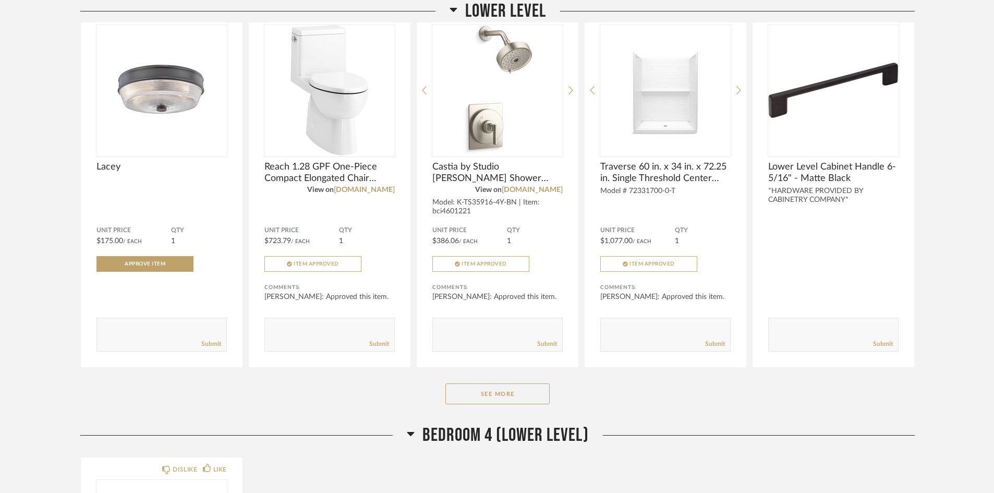
scroll to position [11582, 0]
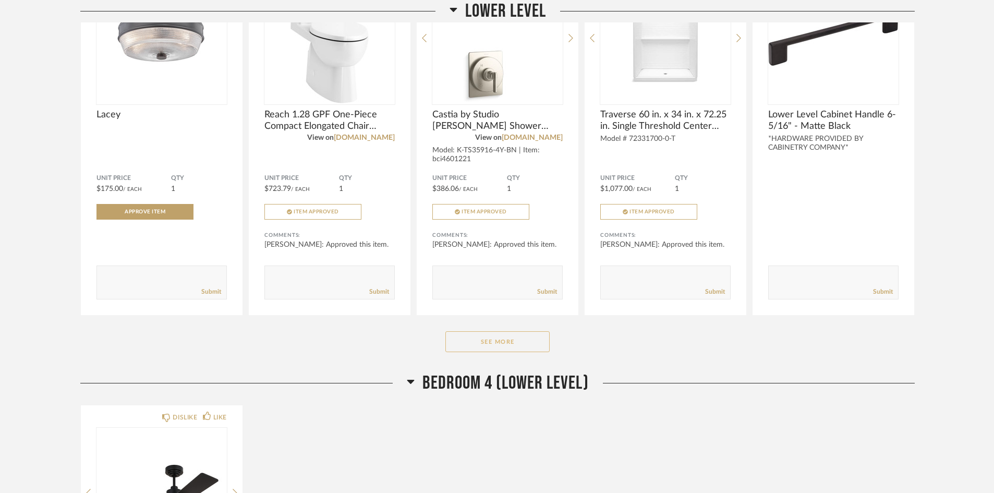
click at [519, 349] on button "See More" at bounding box center [498, 341] width 104 height 21
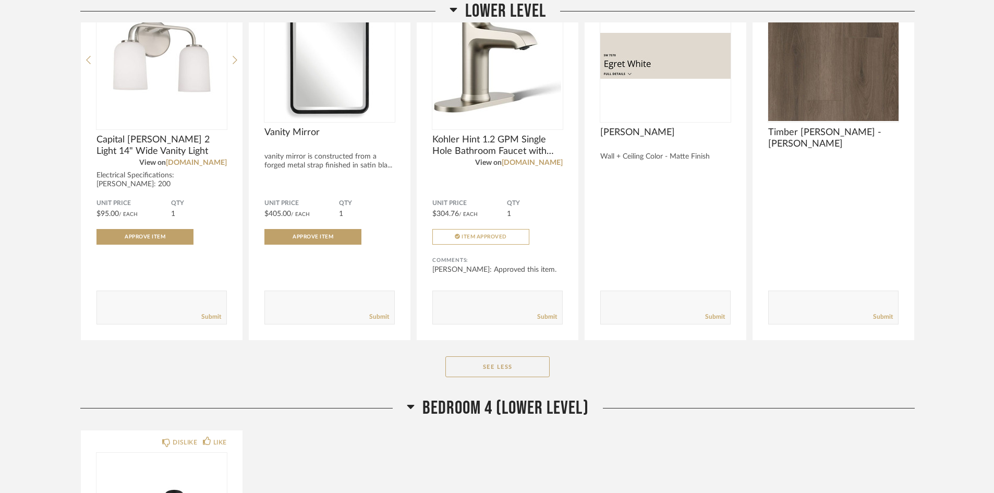
scroll to position [11843, 0]
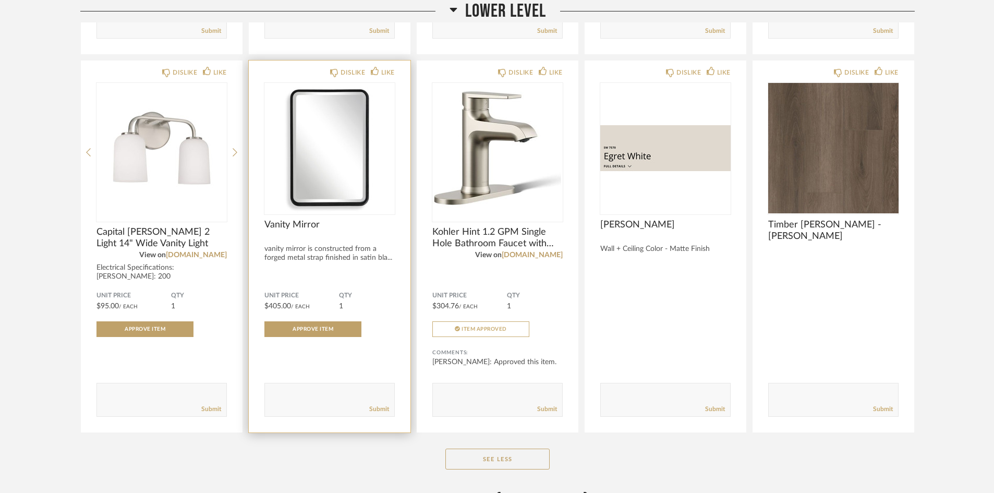
click at [347, 231] on div "Vanity Mirror" at bounding box center [330, 230] width 130 height 23
click at [322, 179] on img "0" at bounding box center [330, 148] width 130 height 130
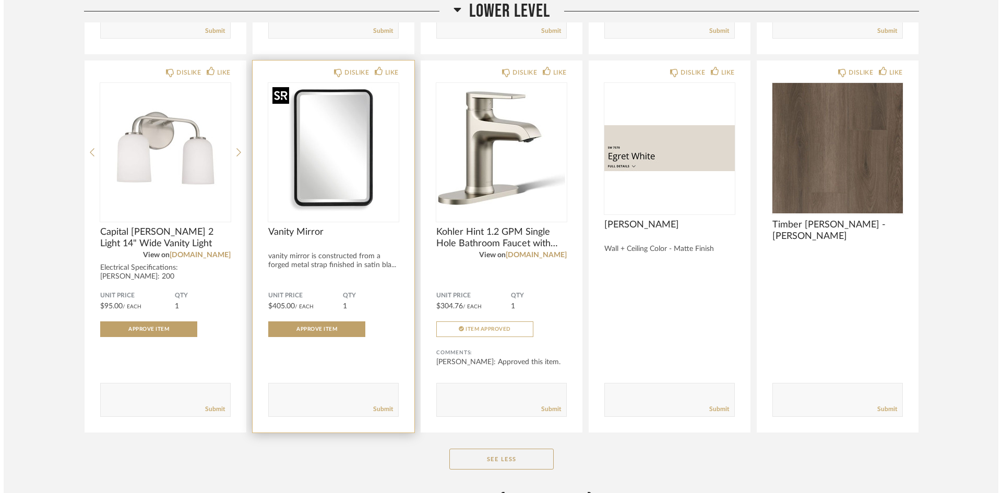
scroll to position [0, 0]
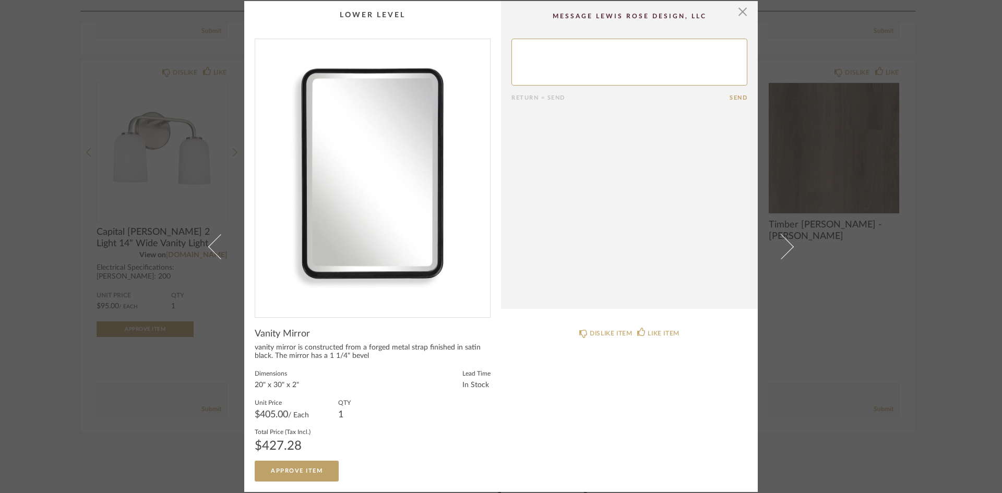
click at [397, 224] on img "0" at bounding box center [372, 174] width 235 height 270
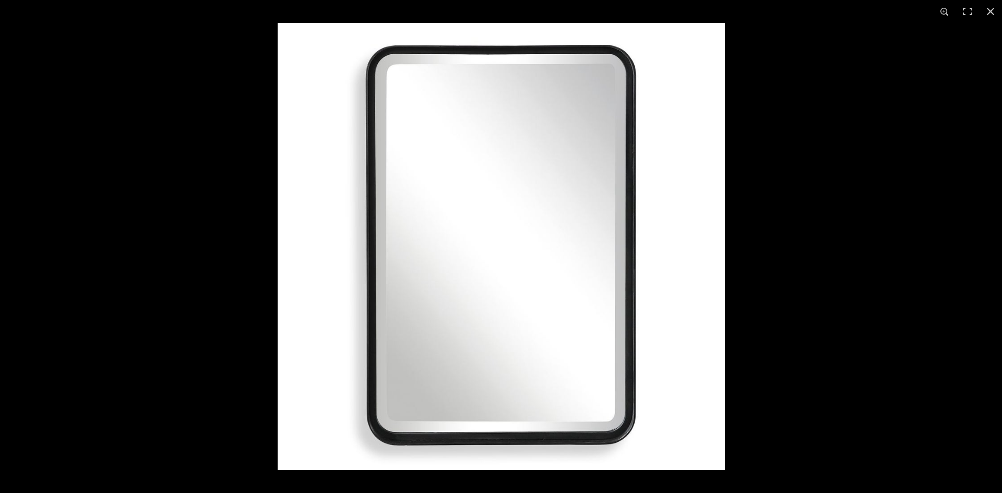
click at [792, 99] on div at bounding box center [779, 269] width 1002 height 493
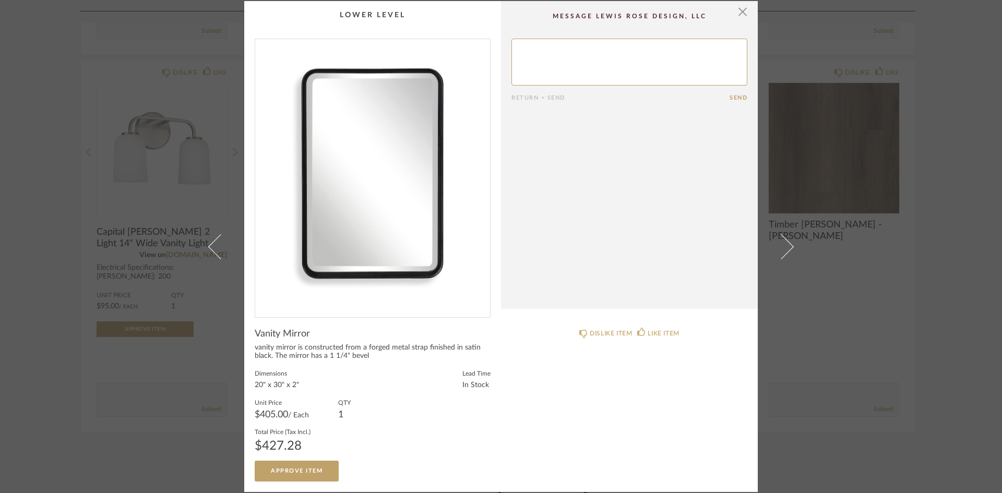
click at [545, 412] on div "DISLIKE ITEM LIKE ITEM" at bounding box center [629, 400] width 257 height 164
click at [738, 9] on span "button" at bounding box center [742, 11] width 21 height 21
